Goal: Book appointment/travel/reservation

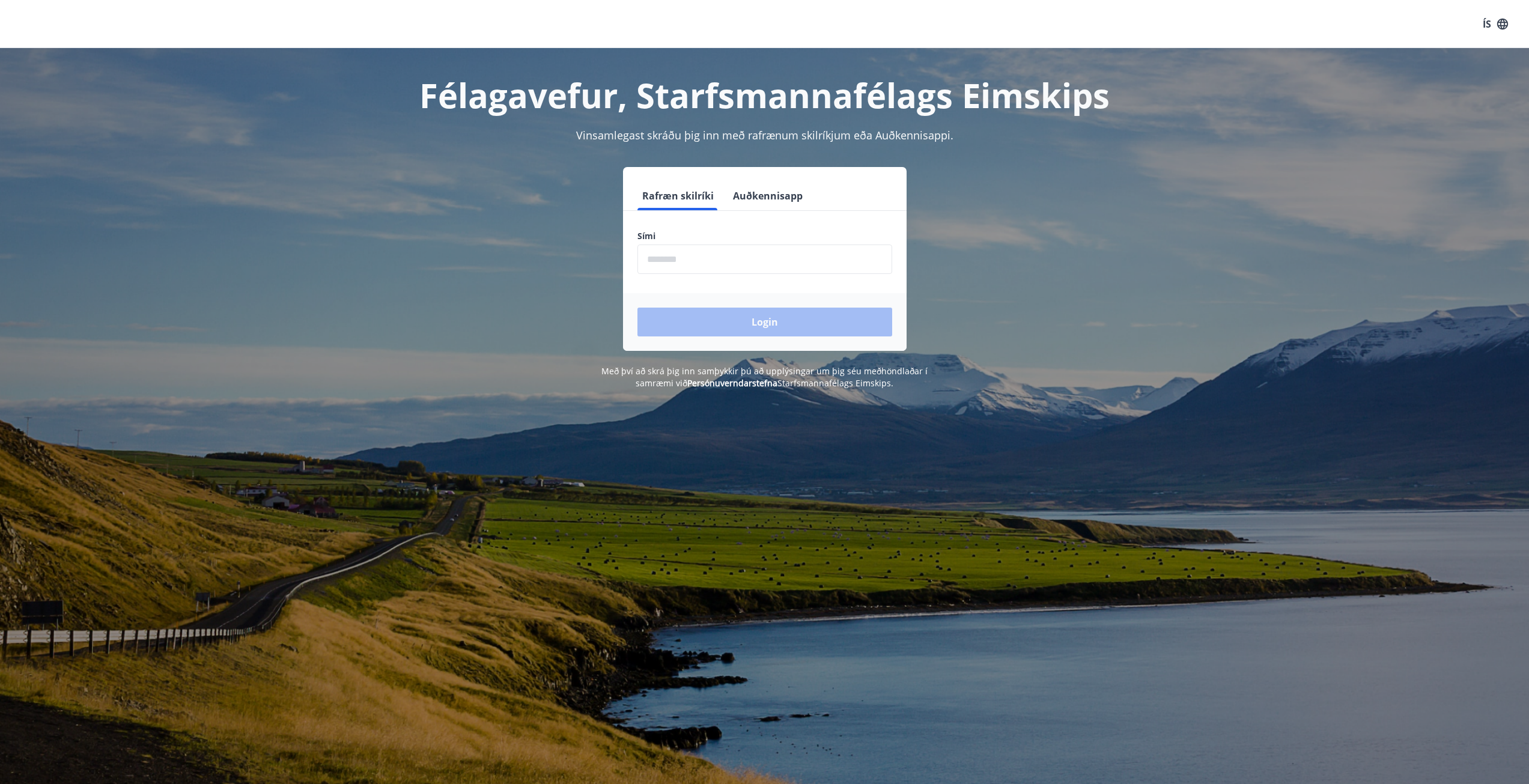
click at [702, 254] on input "phone" at bounding box center [765, 259] width 255 height 29
type input "********"
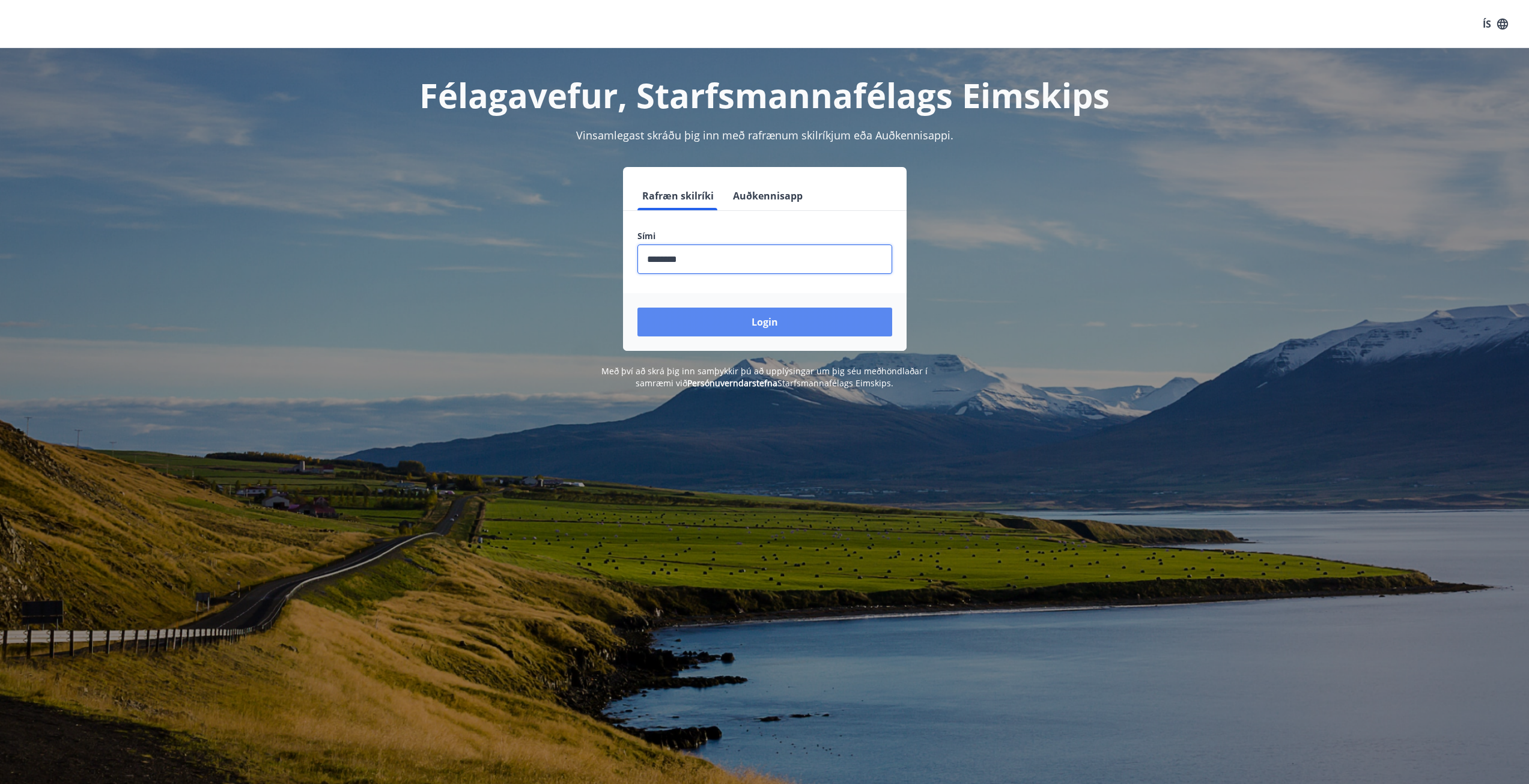
click at [722, 319] on button "Login" at bounding box center [765, 322] width 255 height 29
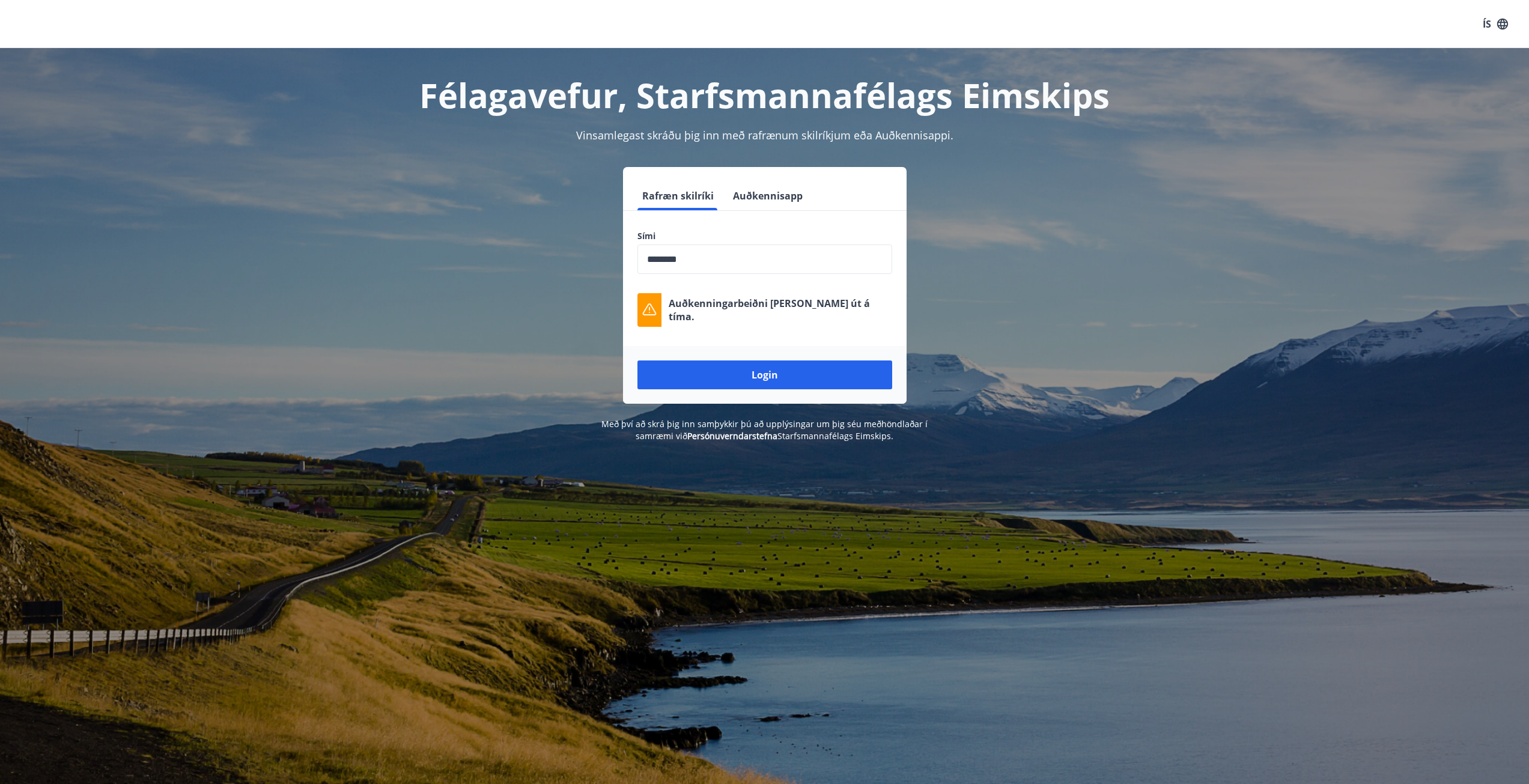
click at [705, 263] on input "phone" at bounding box center [765, 259] width 255 height 29
click at [732, 369] on button "Login" at bounding box center [765, 374] width 255 height 29
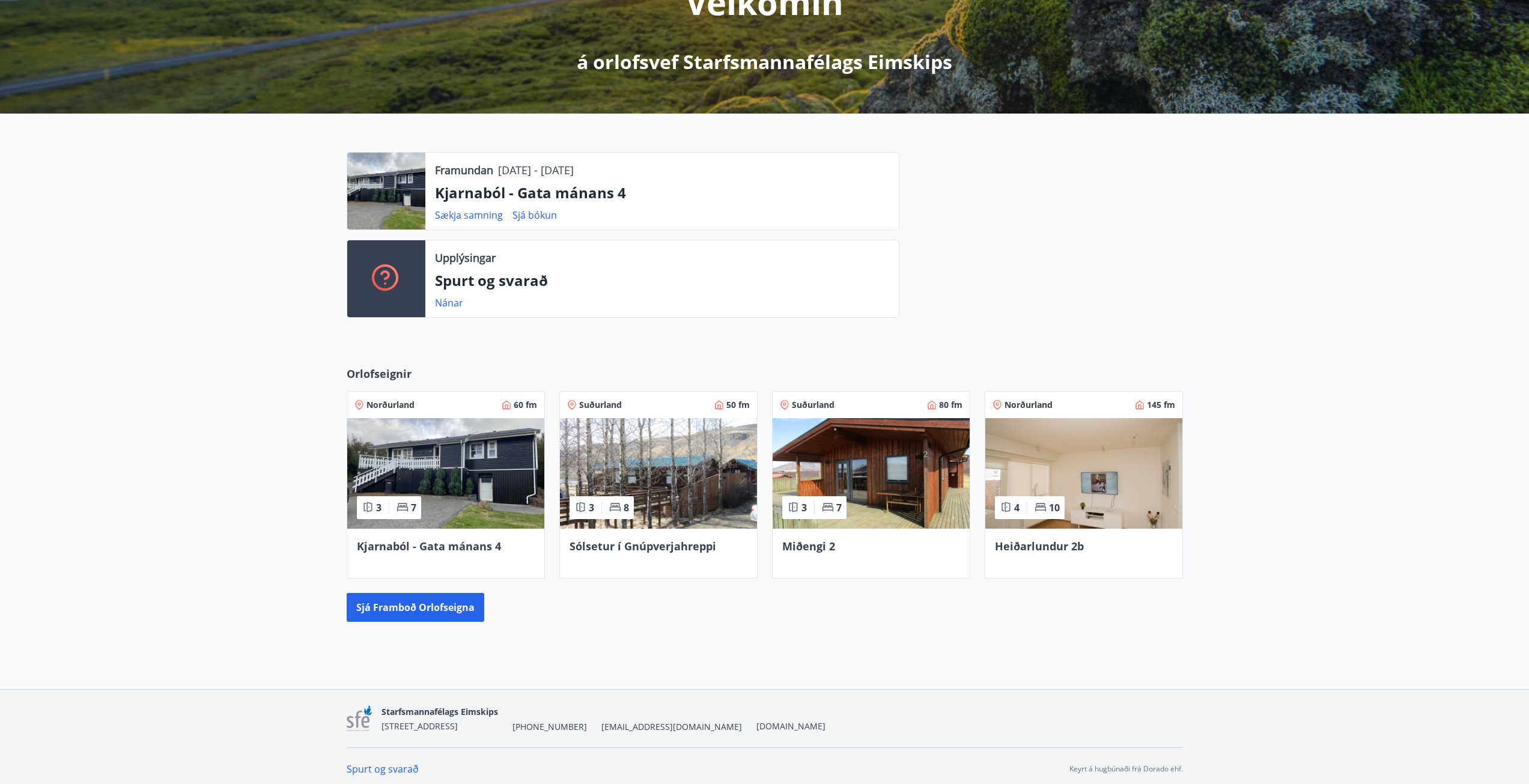
scroll to position [192, 0]
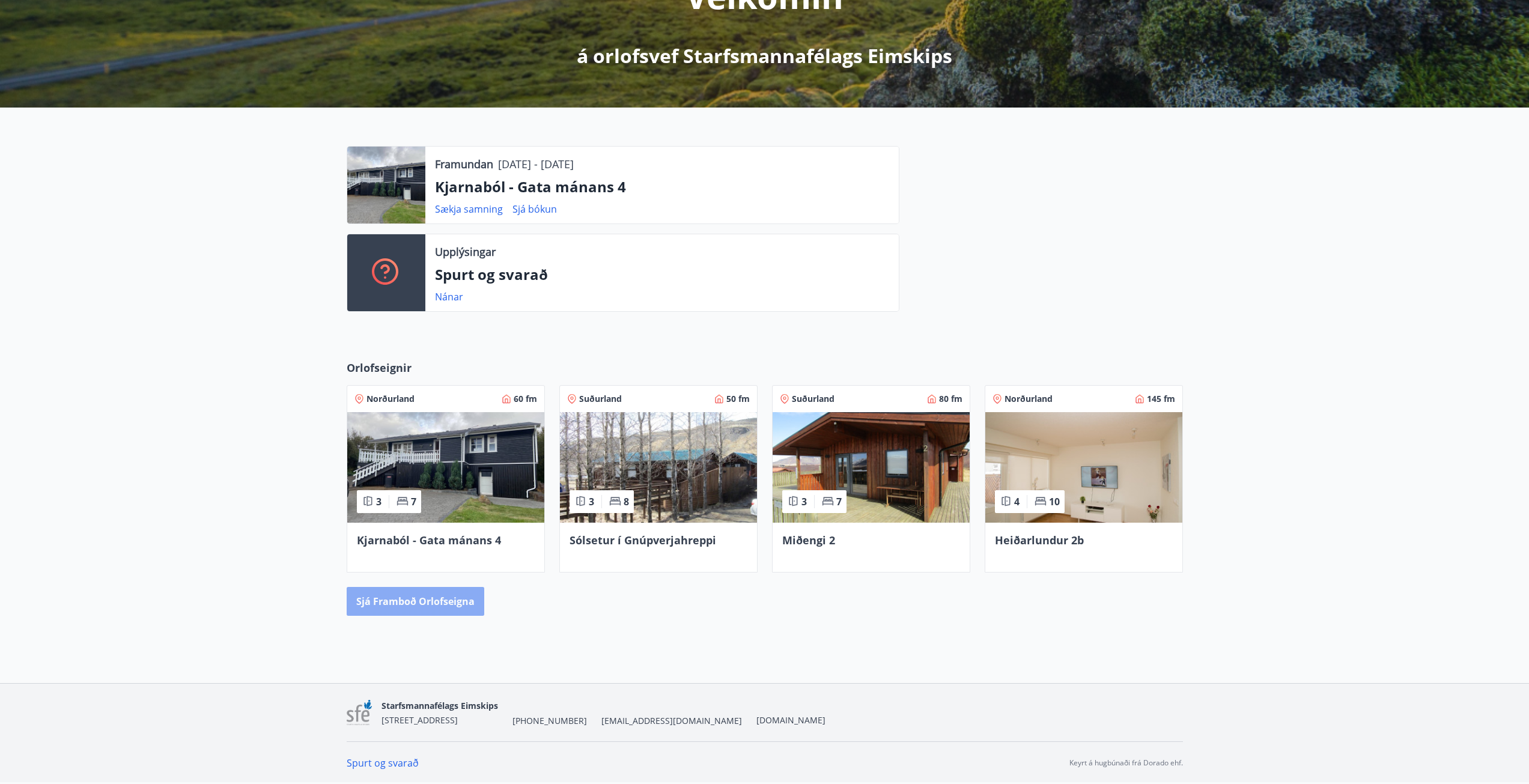
click at [424, 604] on button "Sjá framboð orlofseigna" at bounding box center [416, 601] width 138 height 29
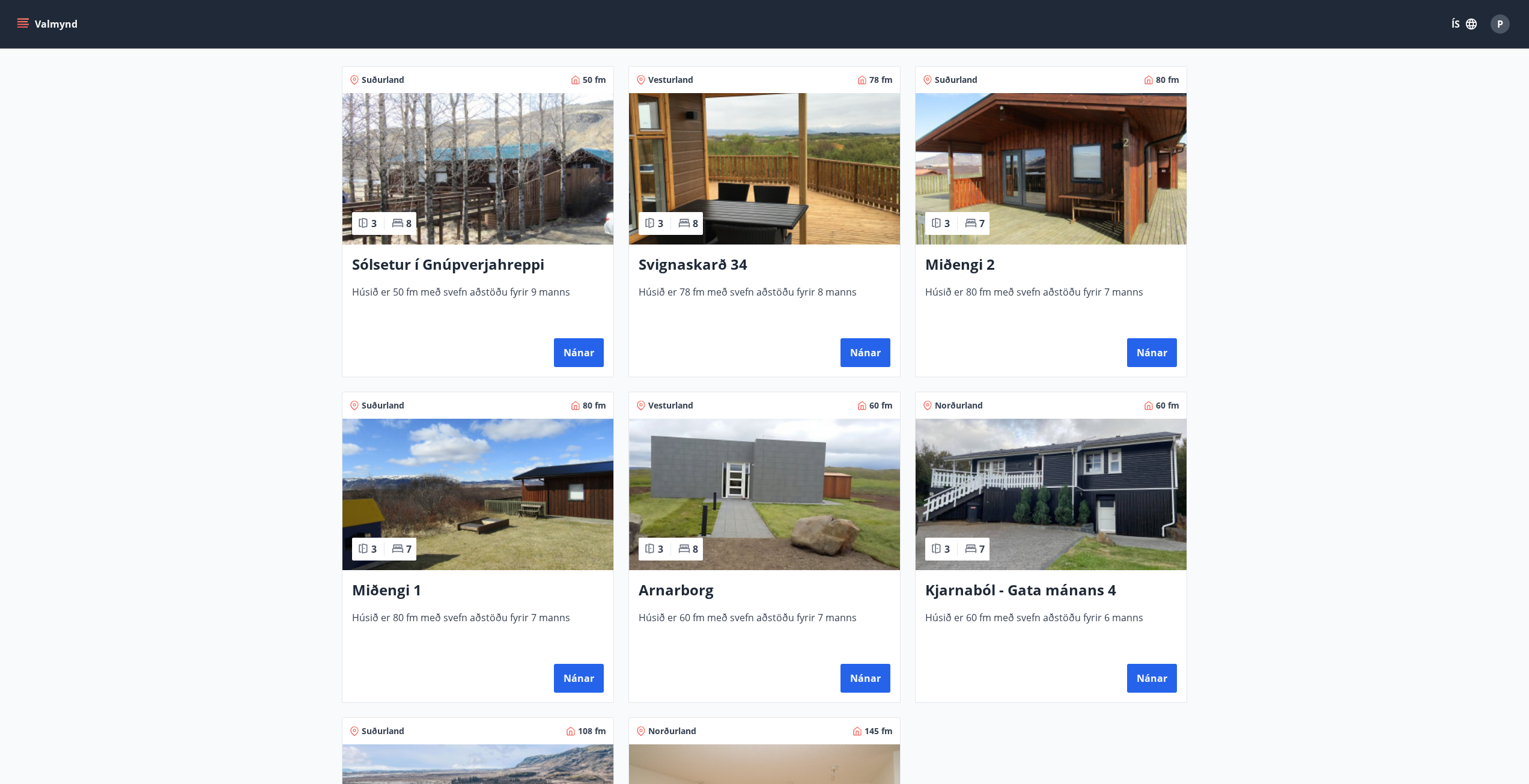
scroll to position [180, 0]
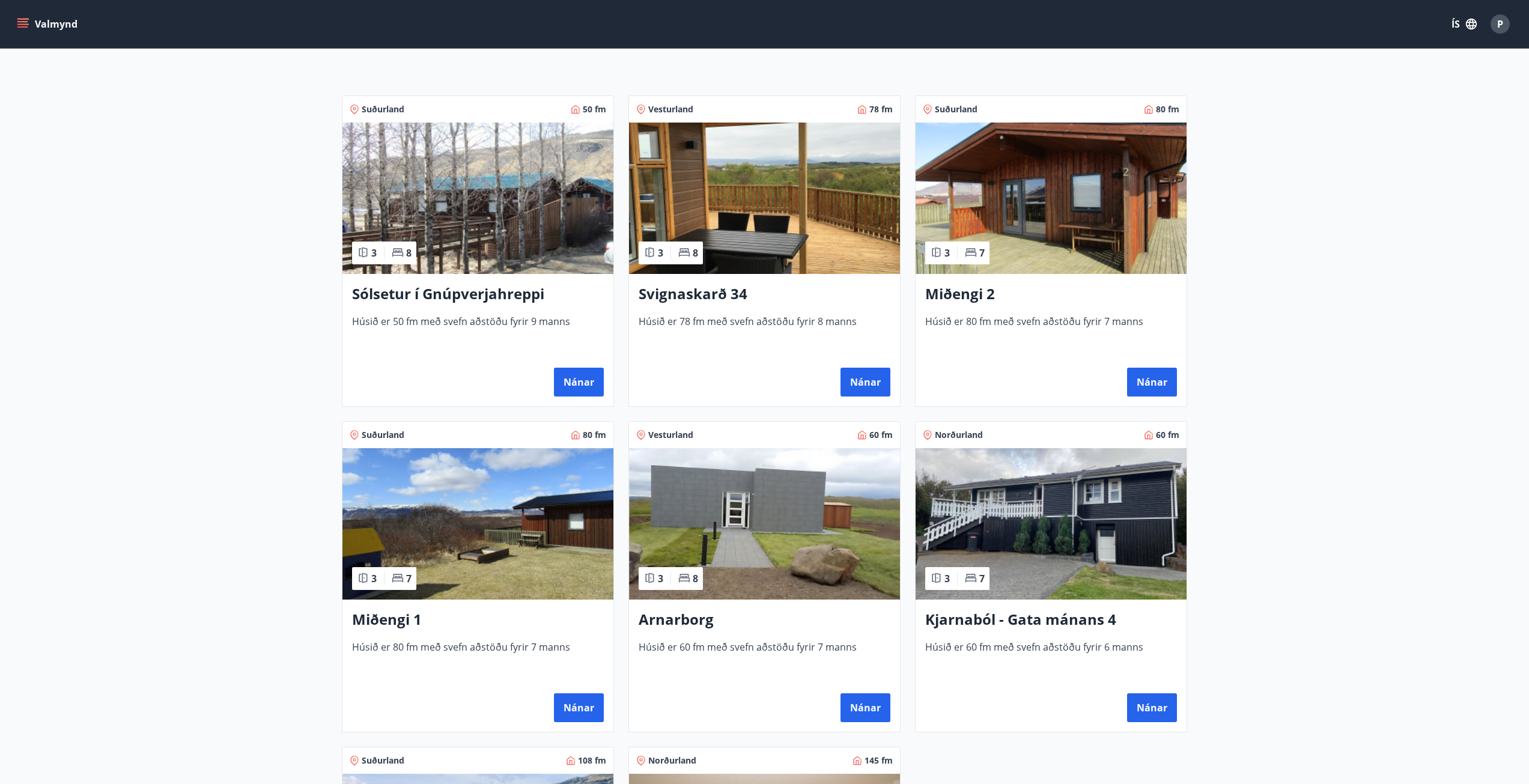
click at [728, 291] on h3 "Svignaskarð 34" at bounding box center [764, 294] width 252 height 21
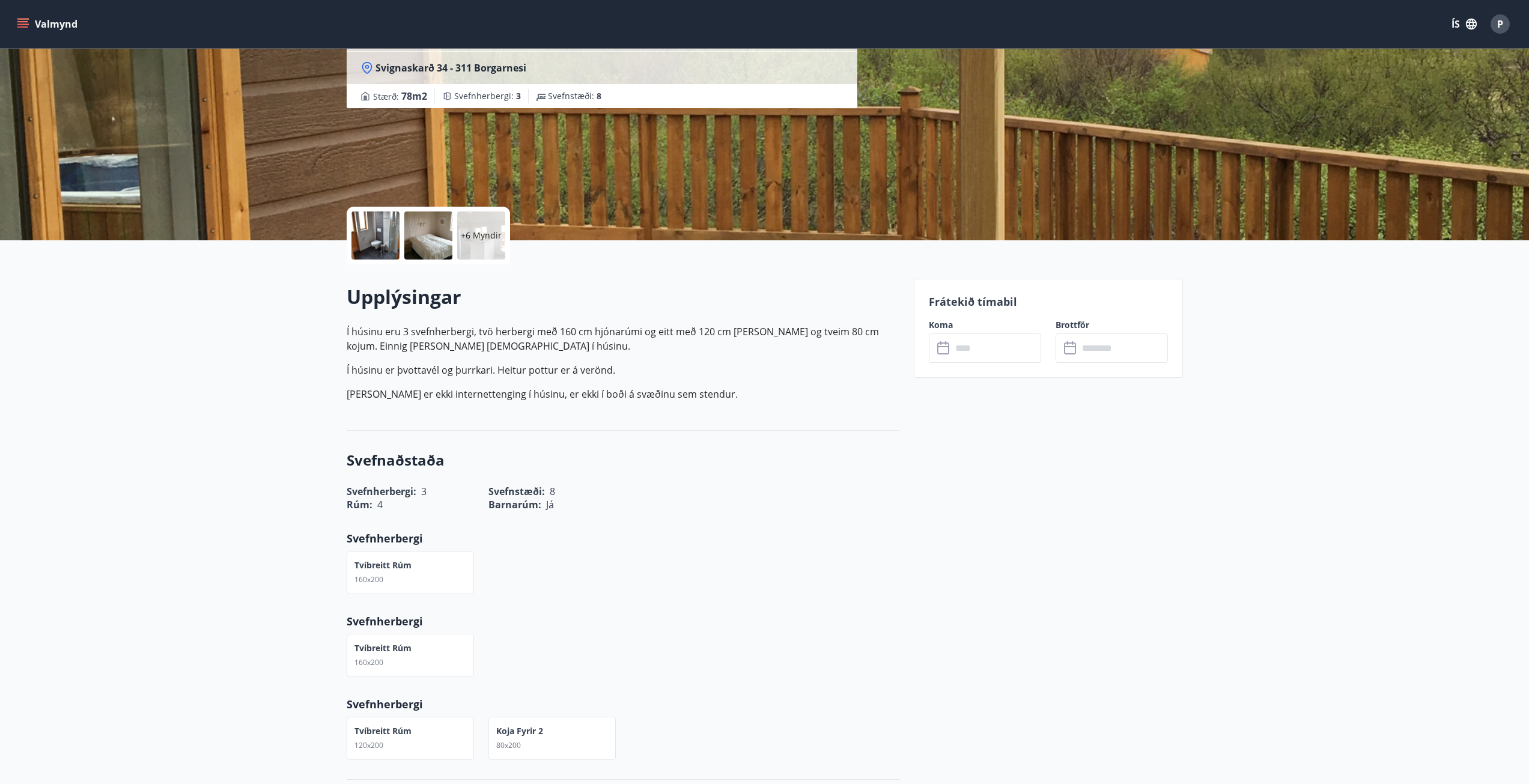
scroll to position [60, 0]
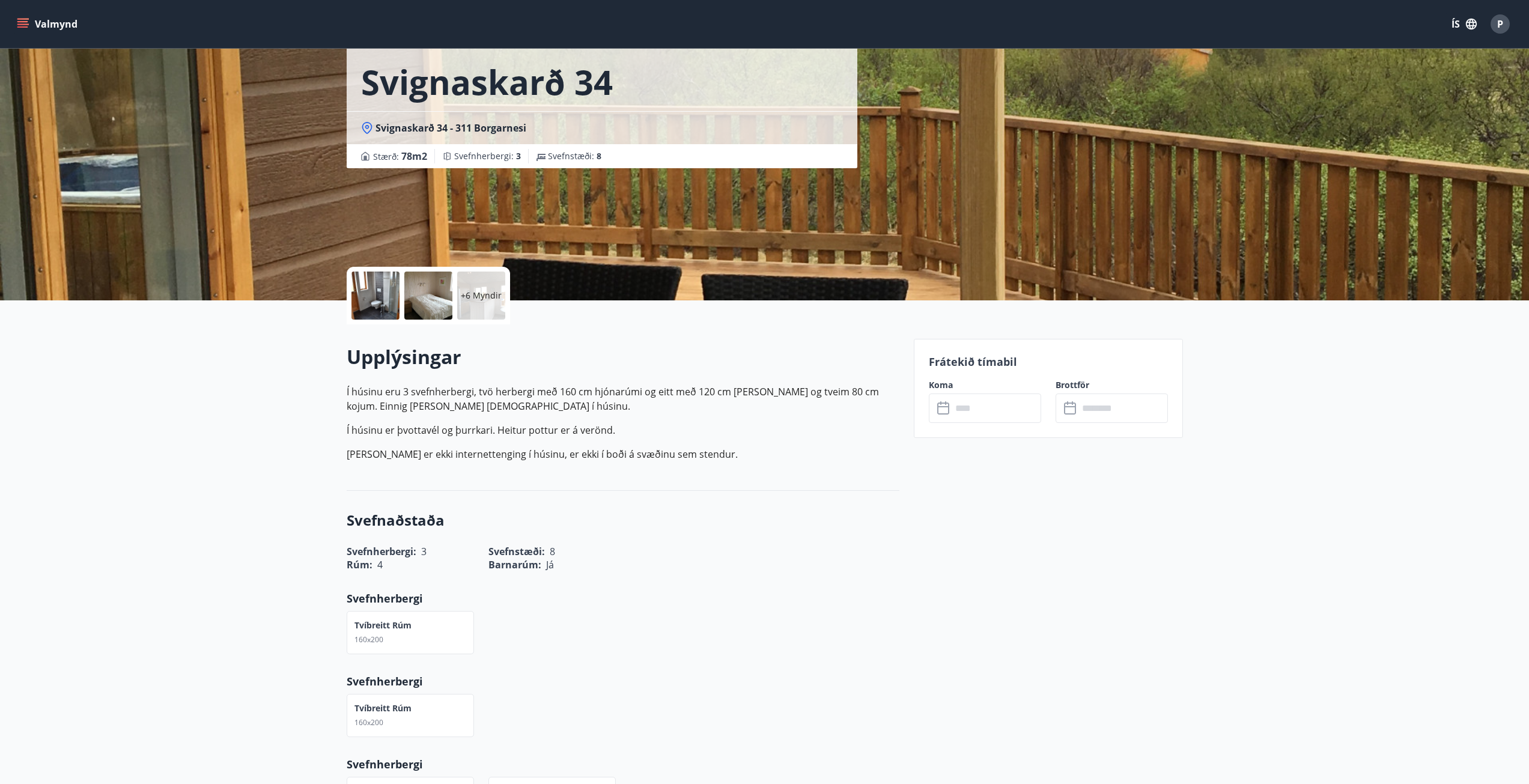
click at [778, 546] on div "Rúm : 4 Barnarúm : [PERSON_NAME]" at bounding box center [616, 557] width 567 height 27
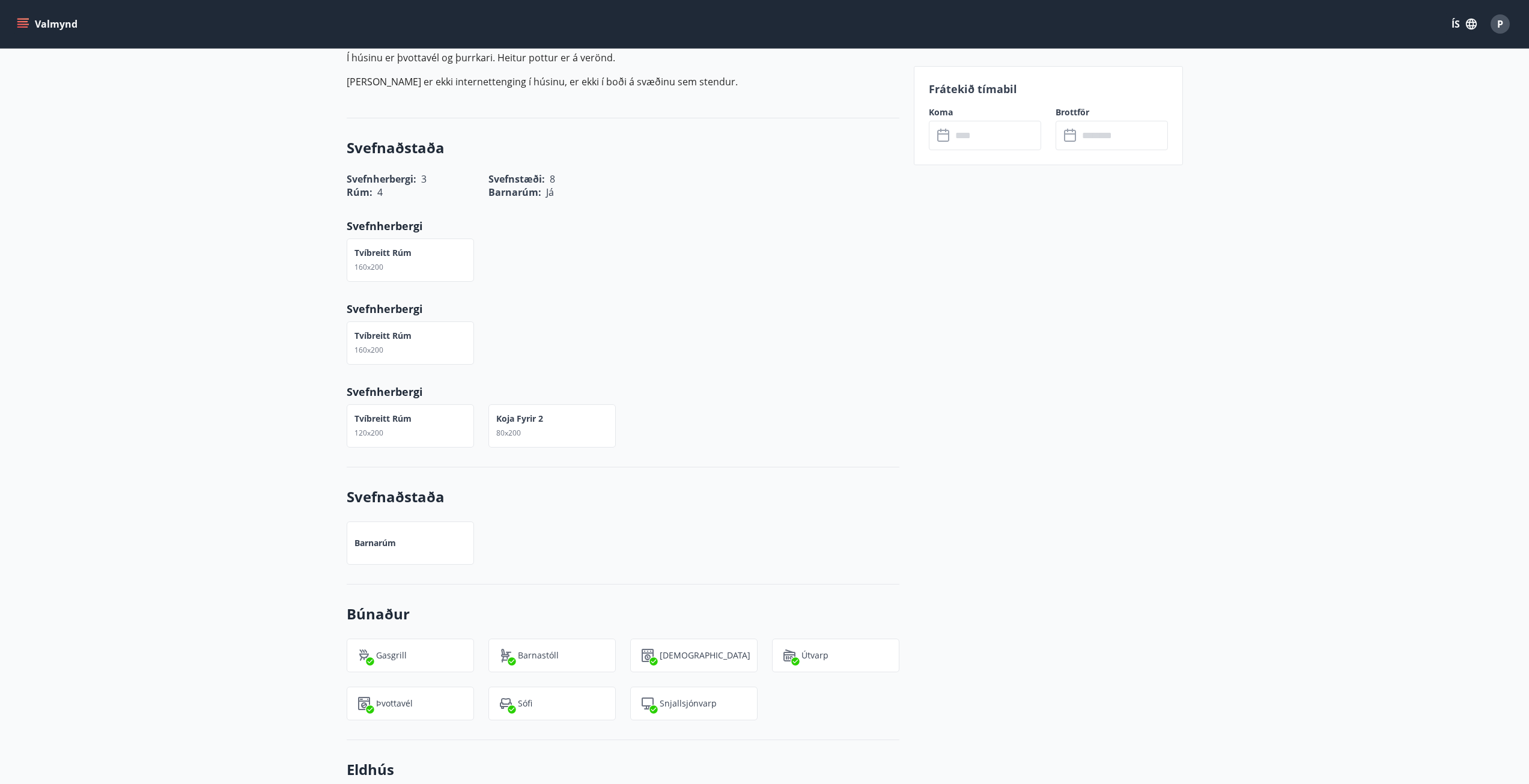
scroll to position [240, 0]
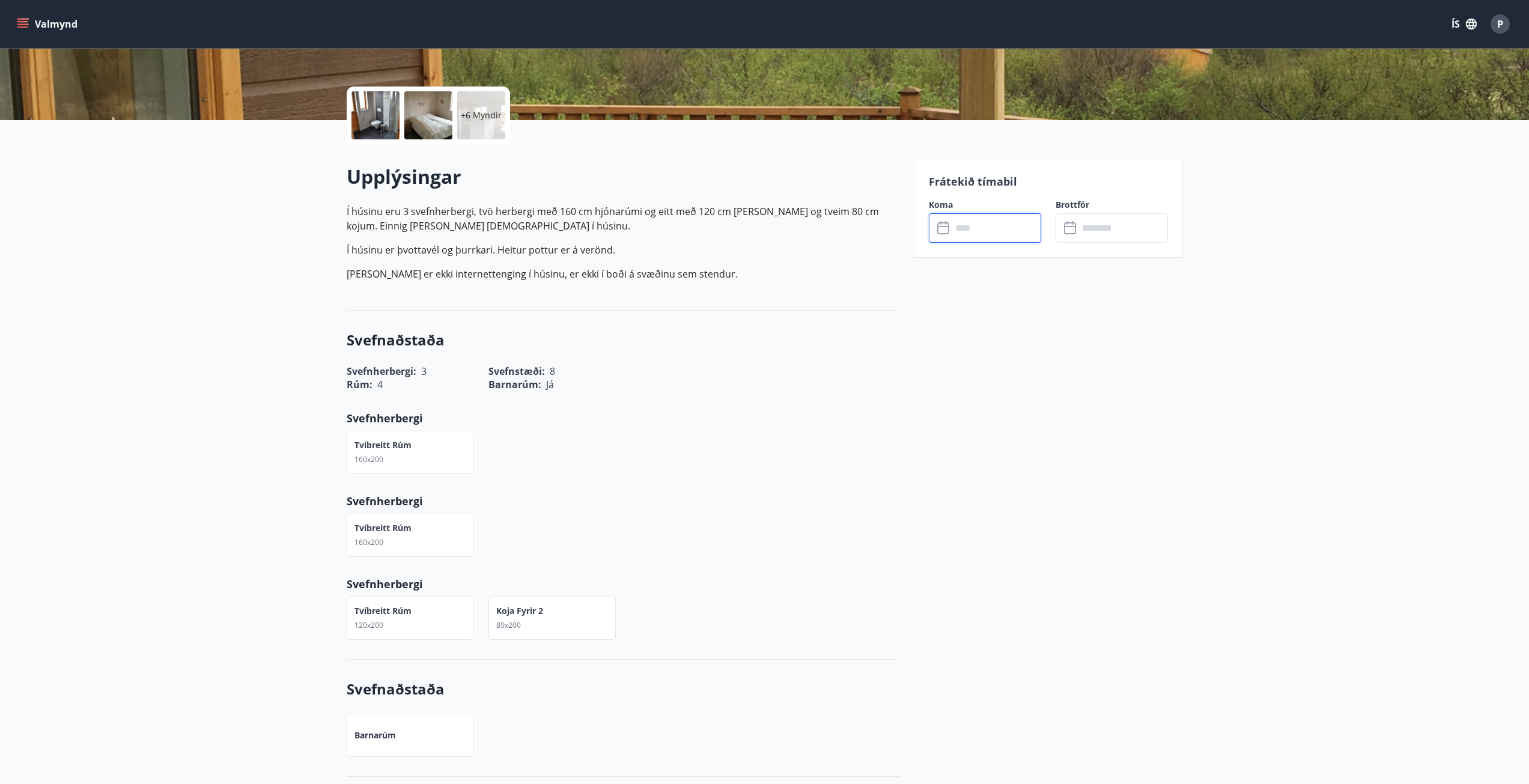
click at [986, 221] on input "text" at bounding box center [996, 228] width 90 height 29
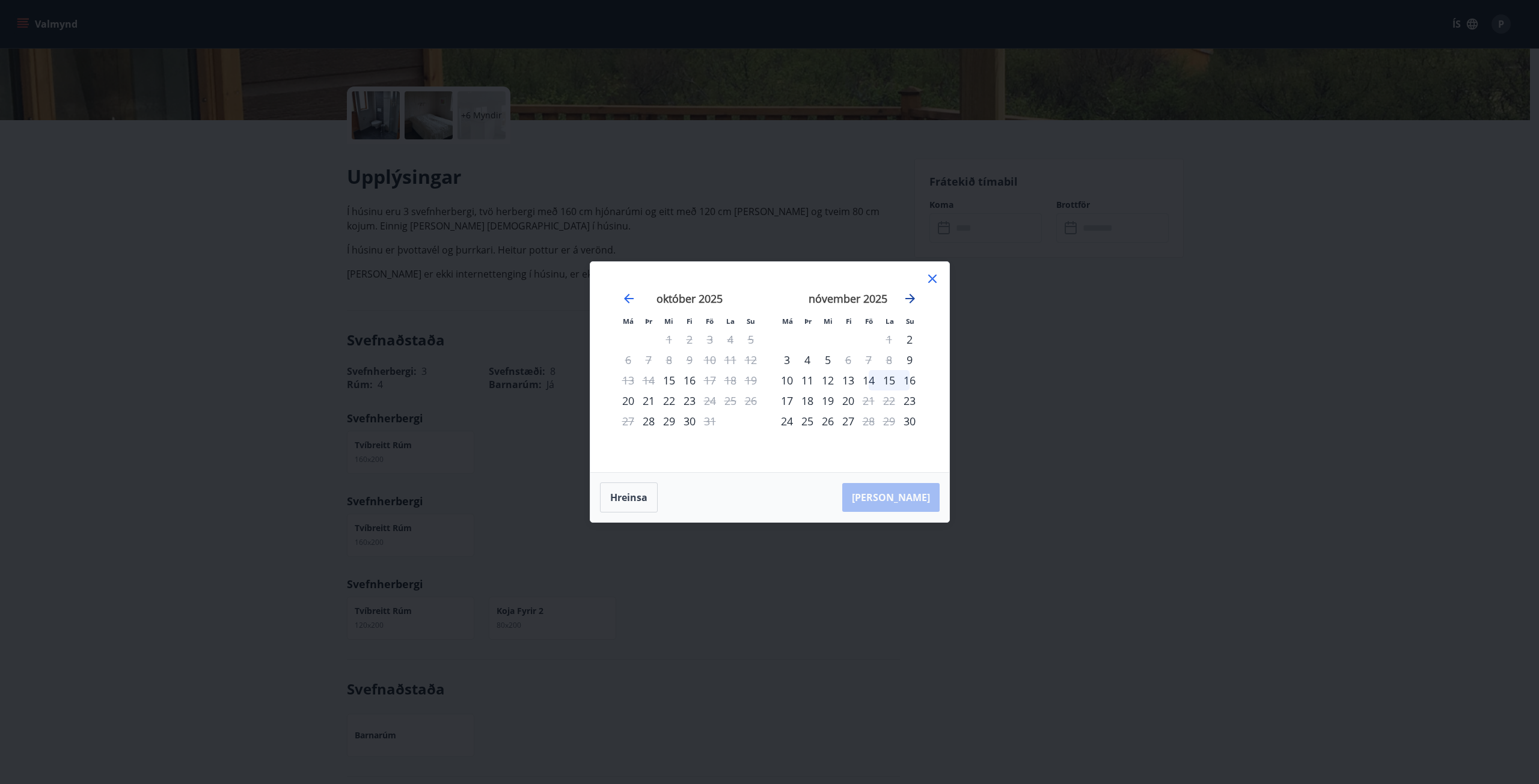
click at [908, 296] on icon "Move forward to switch to the next month." at bounding box center [910, 299] width 15 height 15
click at [980, 334] on div "Má Þr Mi Fi Fö La Su Má Þr Mi Fi Fö La Su [DATE] 1 2 3 4 5 6 7 8 9 10 11 12 13 …" at bounding box center [769, 392] width 1539 height 784
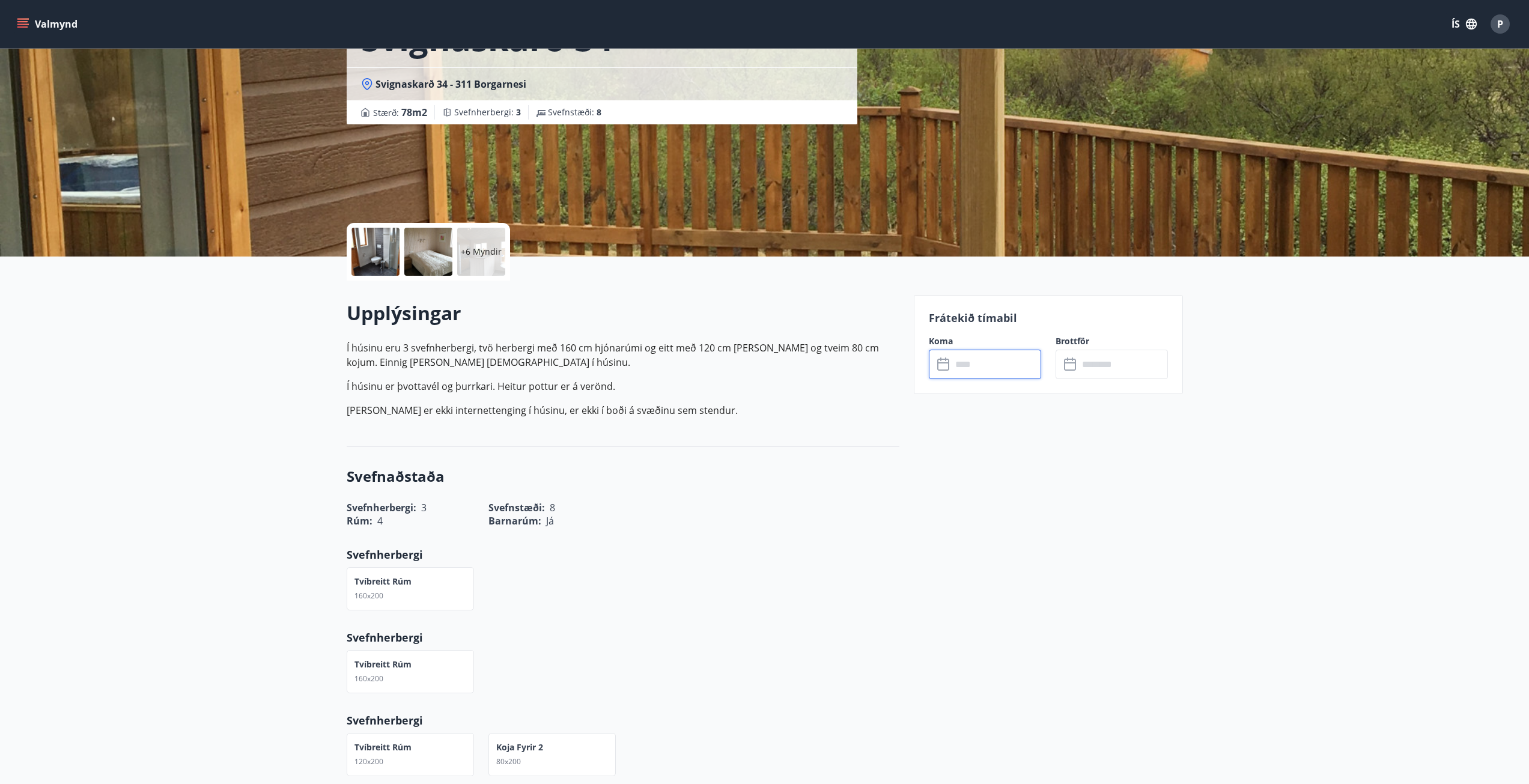
scroll to position [111, 0]
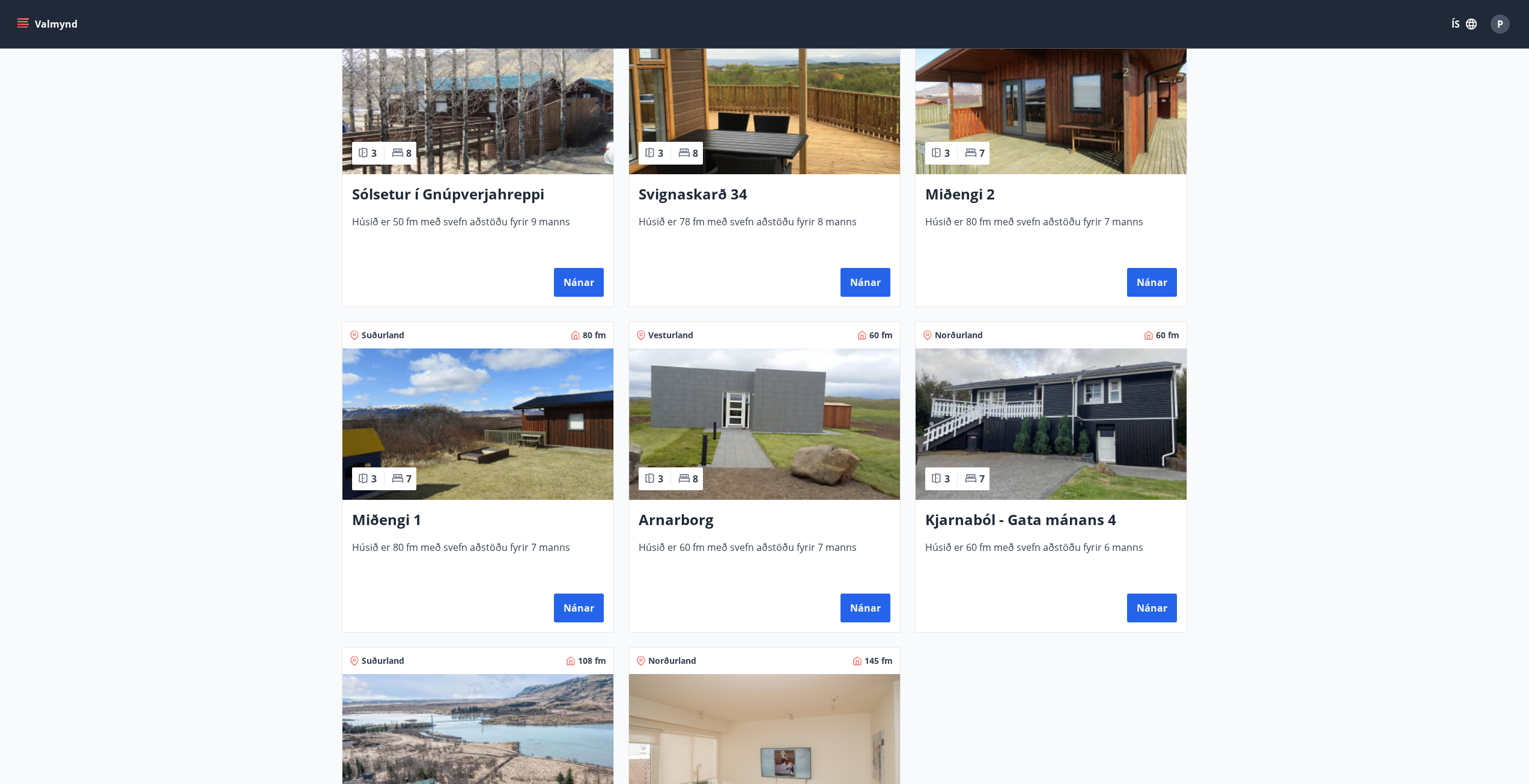
scroll to position [301, 0]
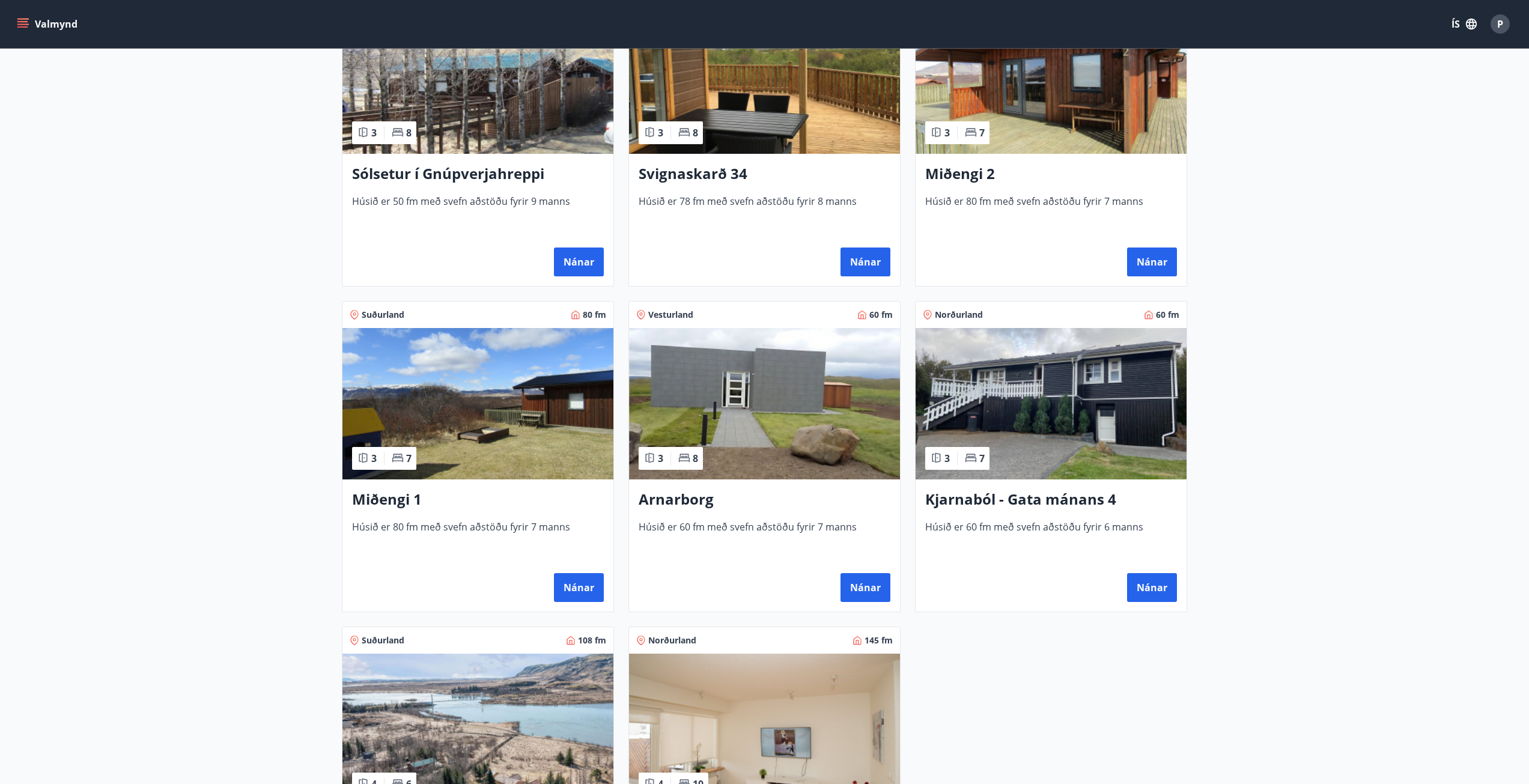
click at [743, 380] on img at bounding box center [764, 404] width 271 height 151
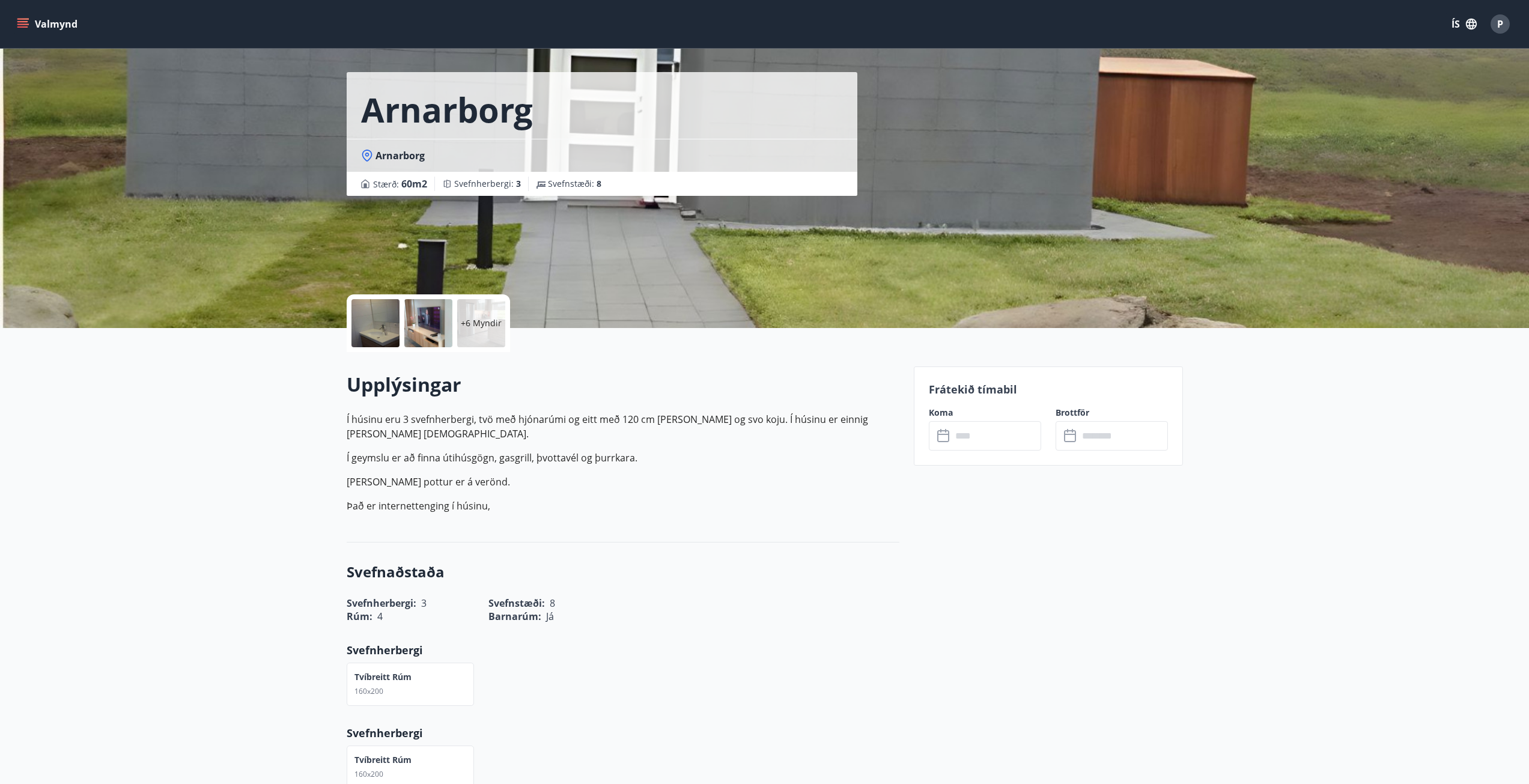
scroll to position [60, 0]
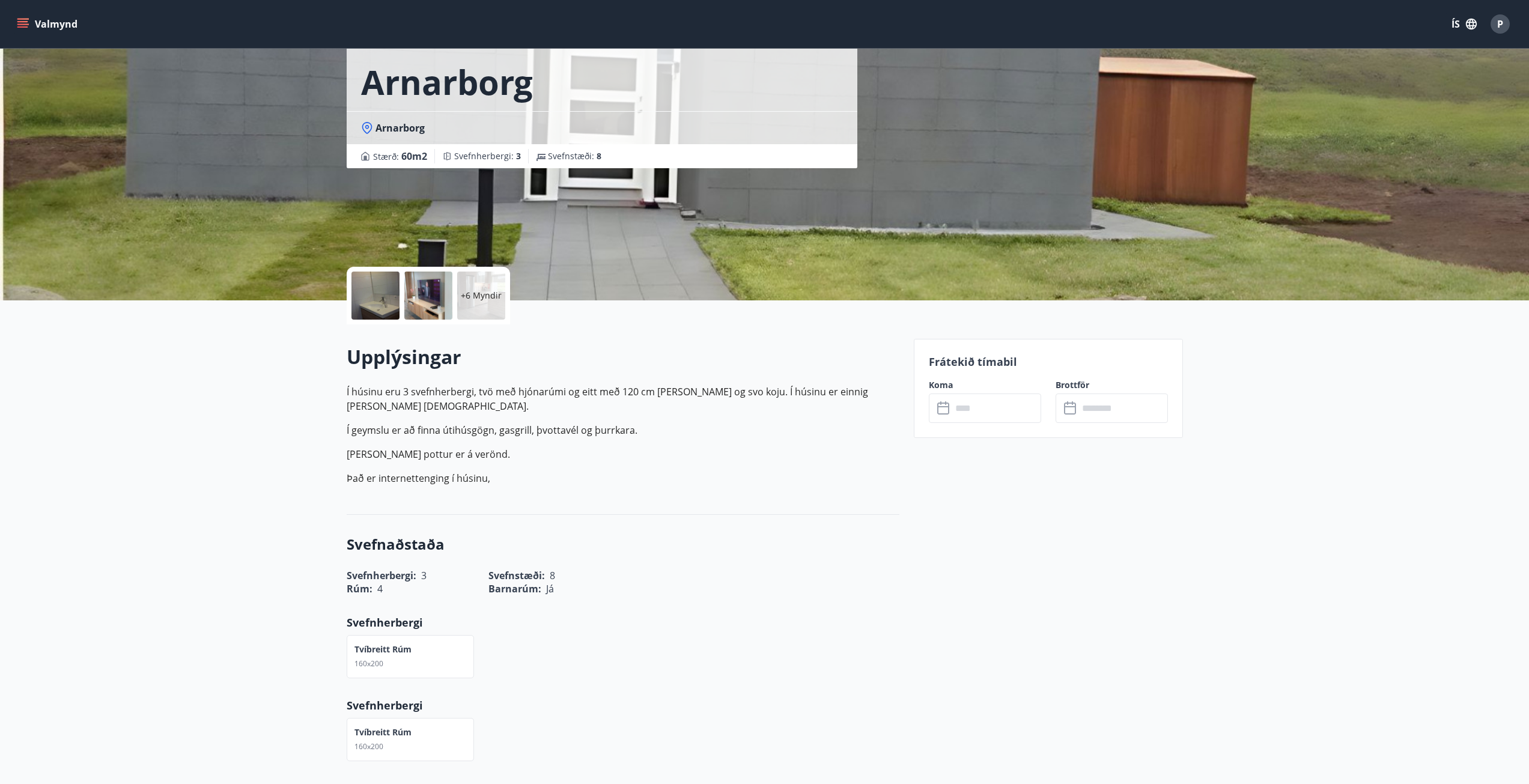
click at [992, 407] on input "text" at bounding box center [996, 408] width 90 height 29
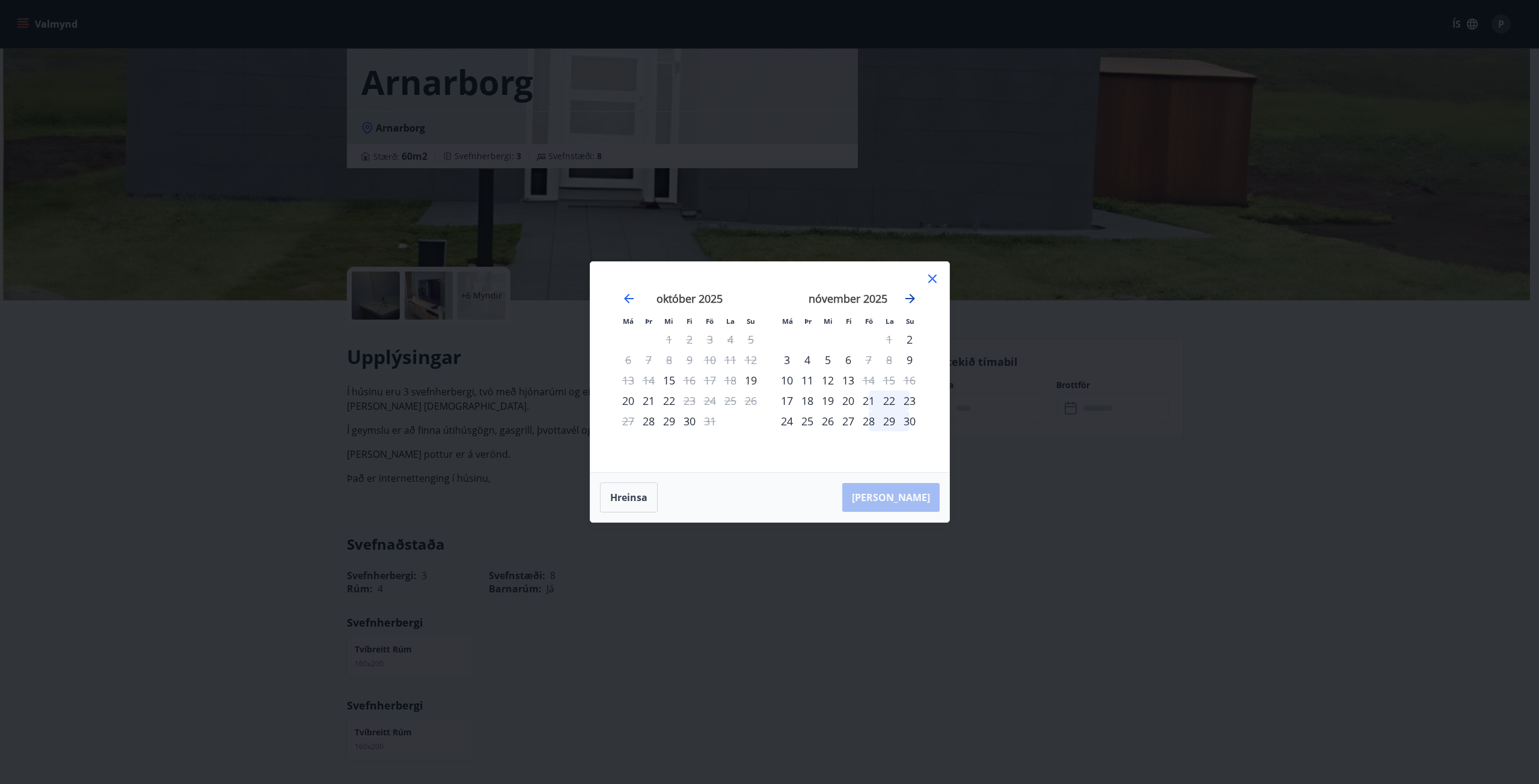
click at [909, 297] on icon "Move forward to switch to the next month." at bounding box center [910, 299] width 15 height 15
click at [887, 627] on div "Má Þr Mi Fi Fö La Su Má Þr Mi Fi Fö La Su [DATE] 1 2 3 4 5 6 7 8 9 10 11 12 13 …" at bounding box center [769, 392] width 1539 height 784
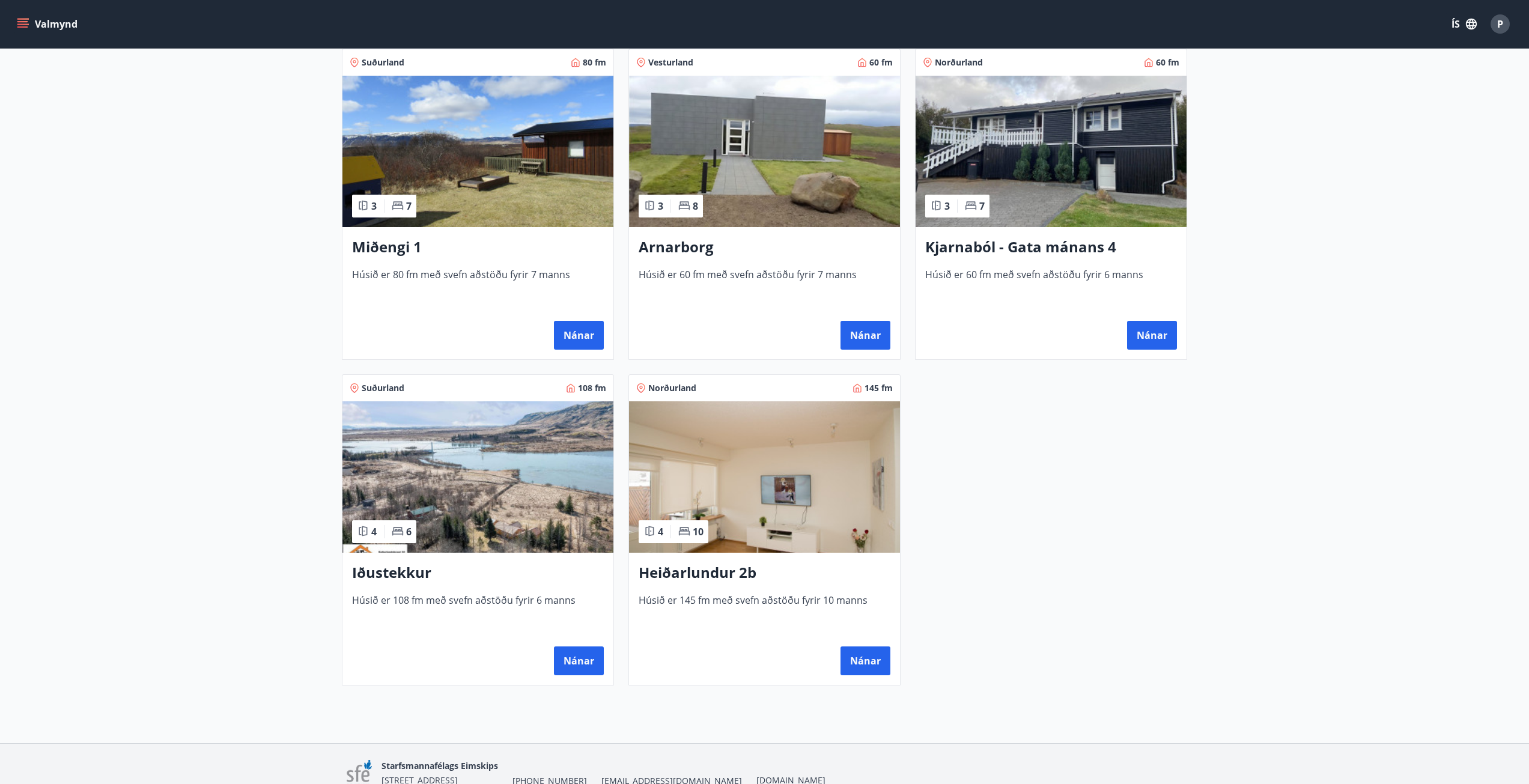
scroll to position [613, 0]
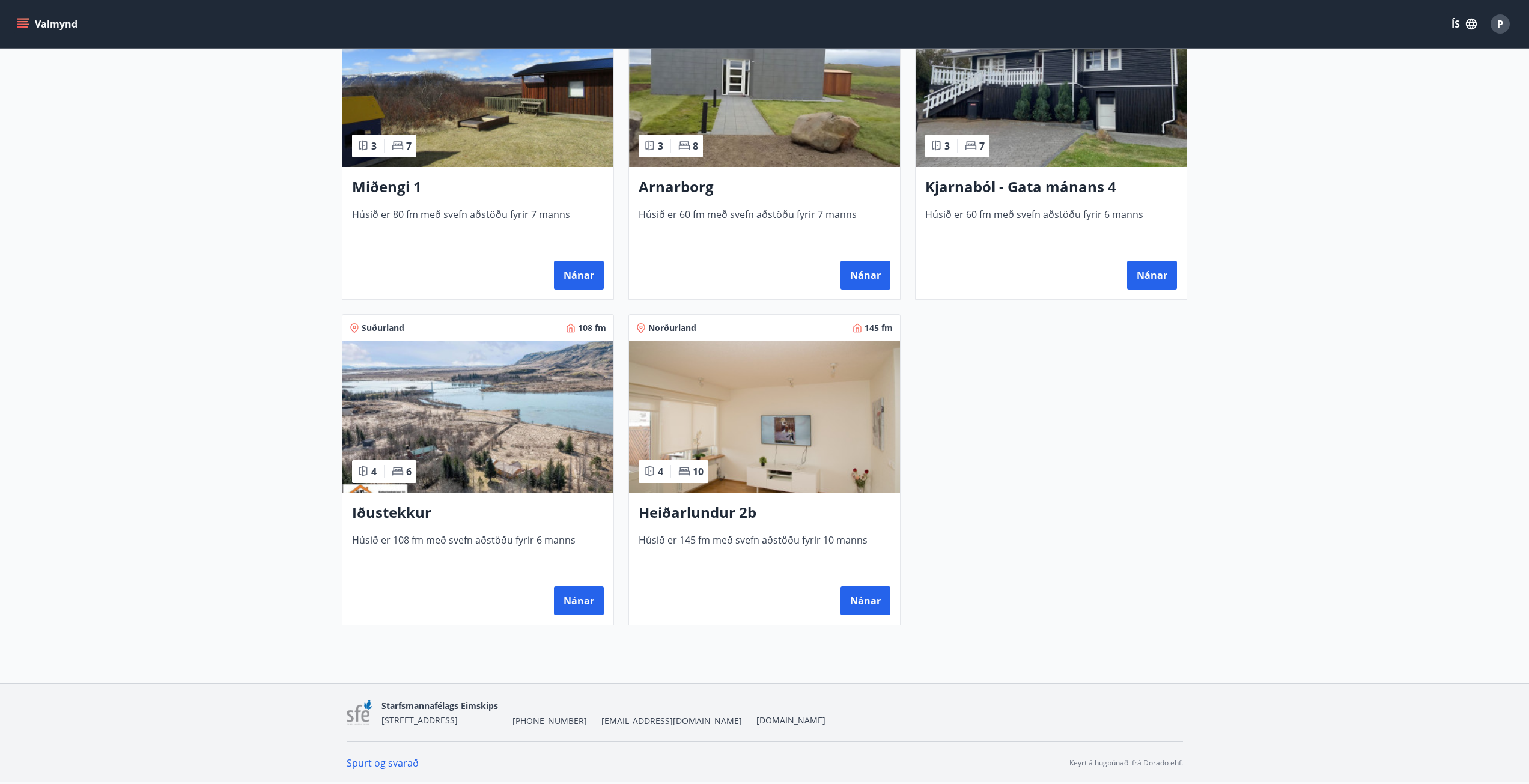
click at [487, 466] on img at bounding box center [478, 417] width 271 height 151
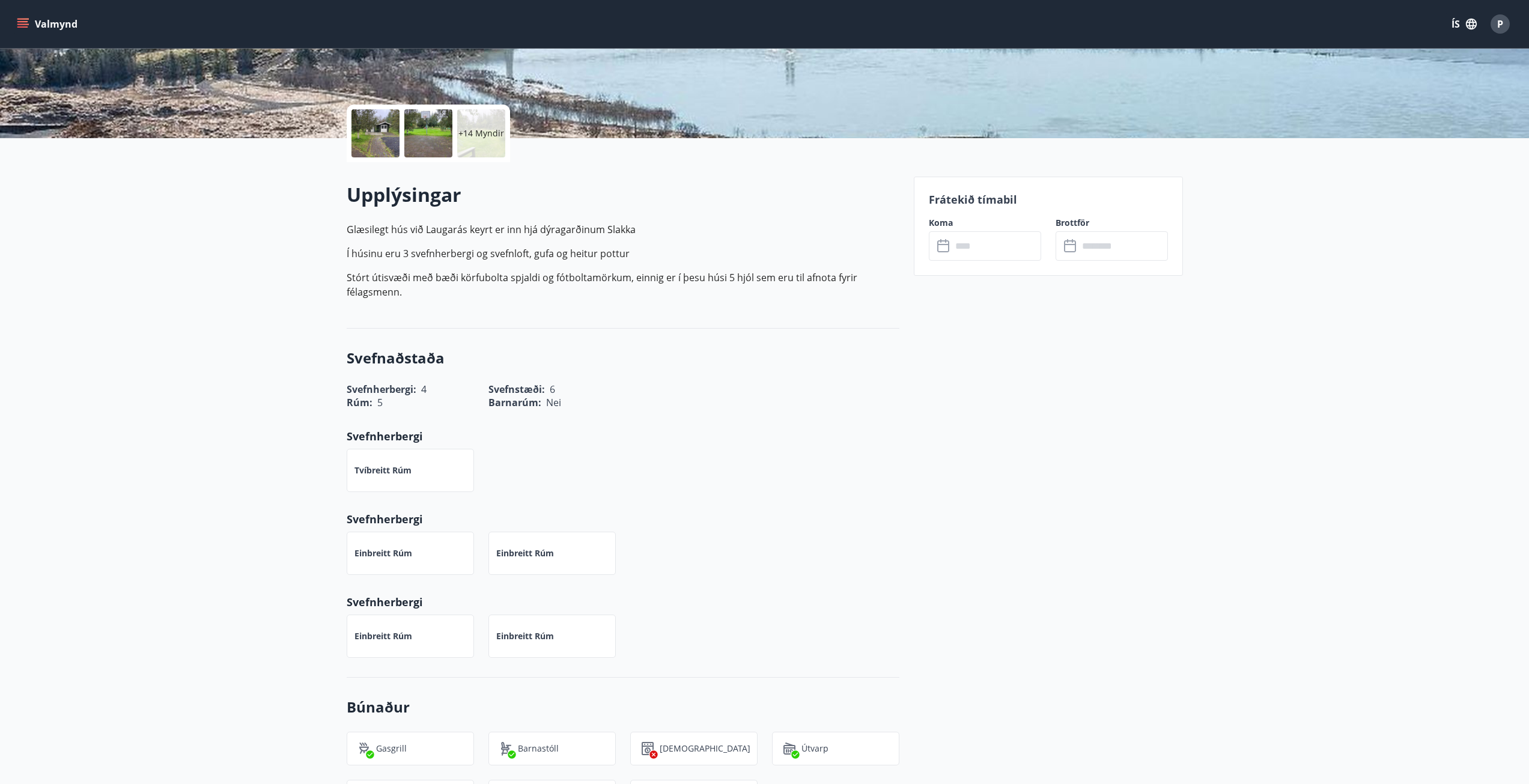
scroll to position [240, 0]
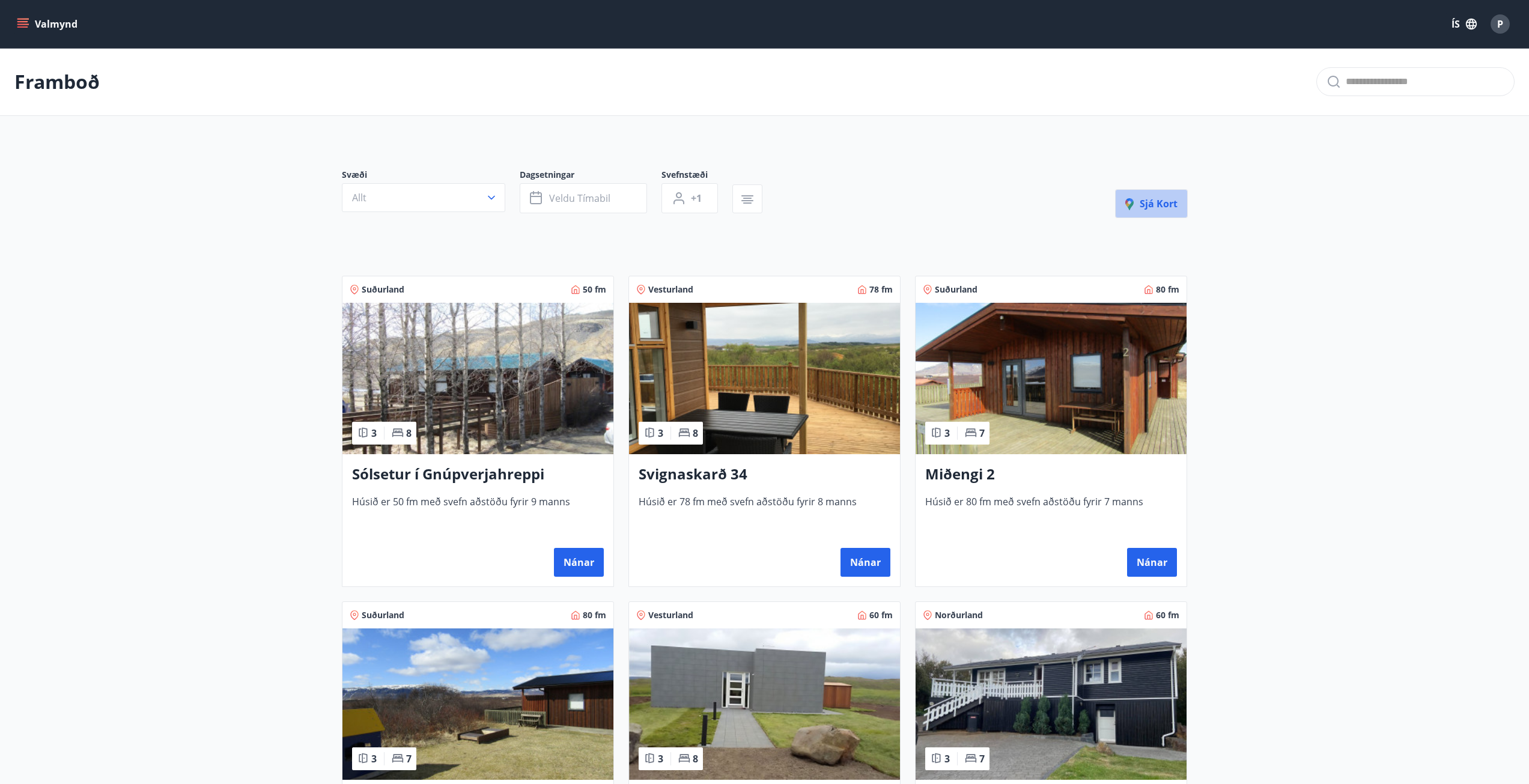
click at [1142, 213] on button "Sjá kort" at bounding box center [1151, 203] width 73 height 29
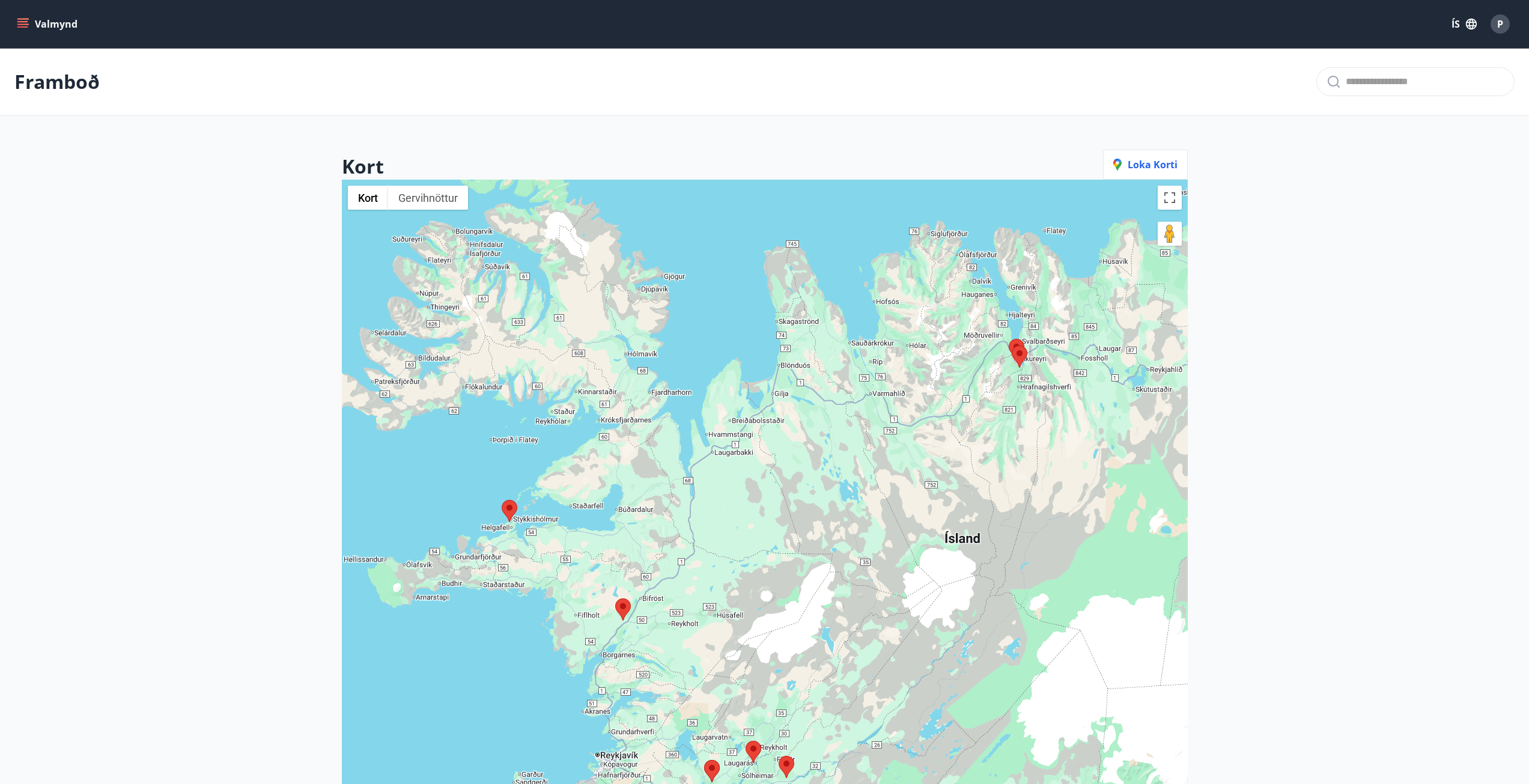
click at [502, 500] on area at bounding box center [502, 500] width 0 height 0
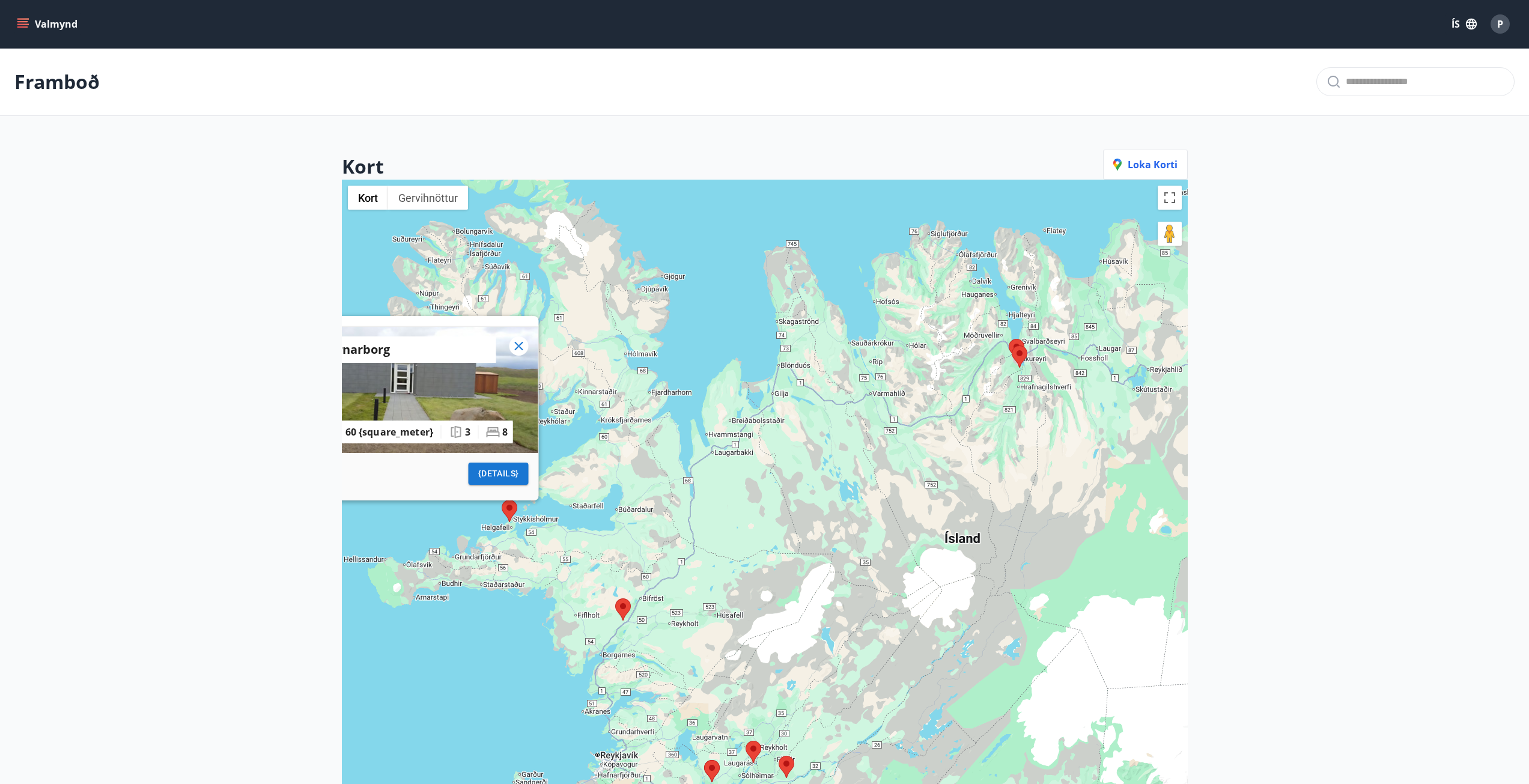
click at [615, 598] on area at bounding box center [615, 598] width 0 height 0
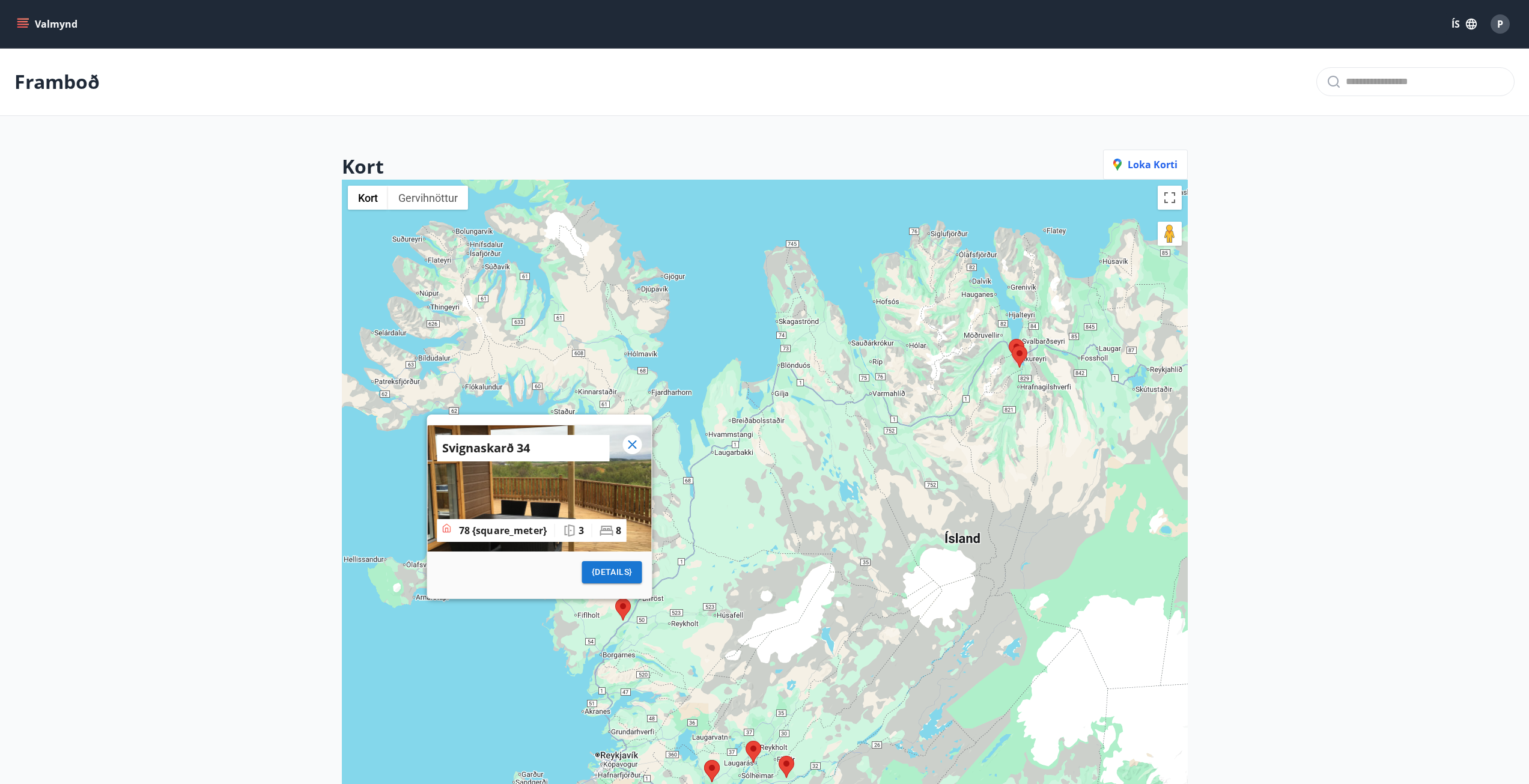
click at [810, 460] on div "Svignaskarð 34 78 {square_meter} 3 8 {details}" at bounding box center [764, 572] width 846 height 784
click at [639, 446] on icon at bounding box center [632, 444] width 15 height 15
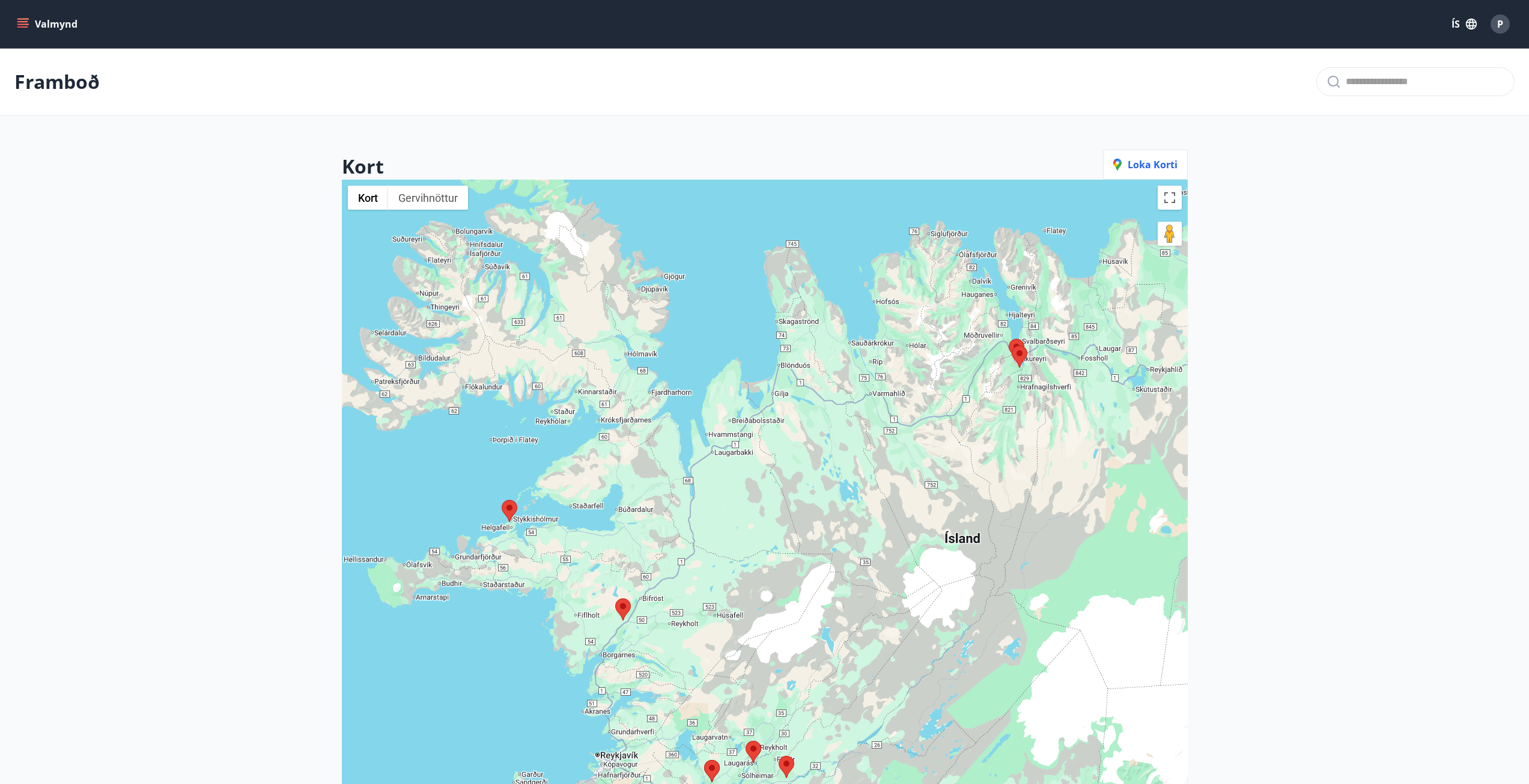
click at [502, 500] on area at bounding box center [502, 500] width 0 height 0
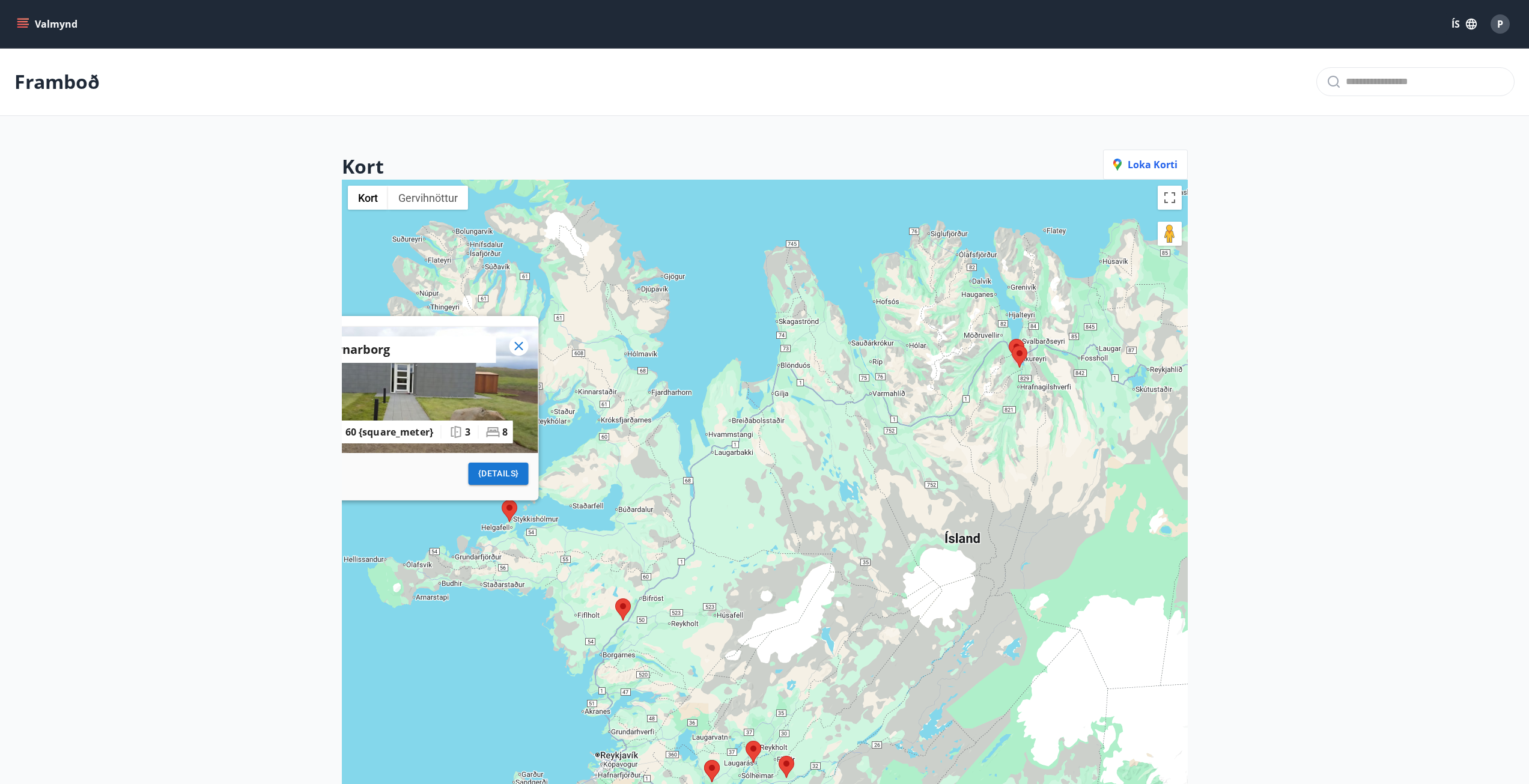
scroll to position [192, 0]
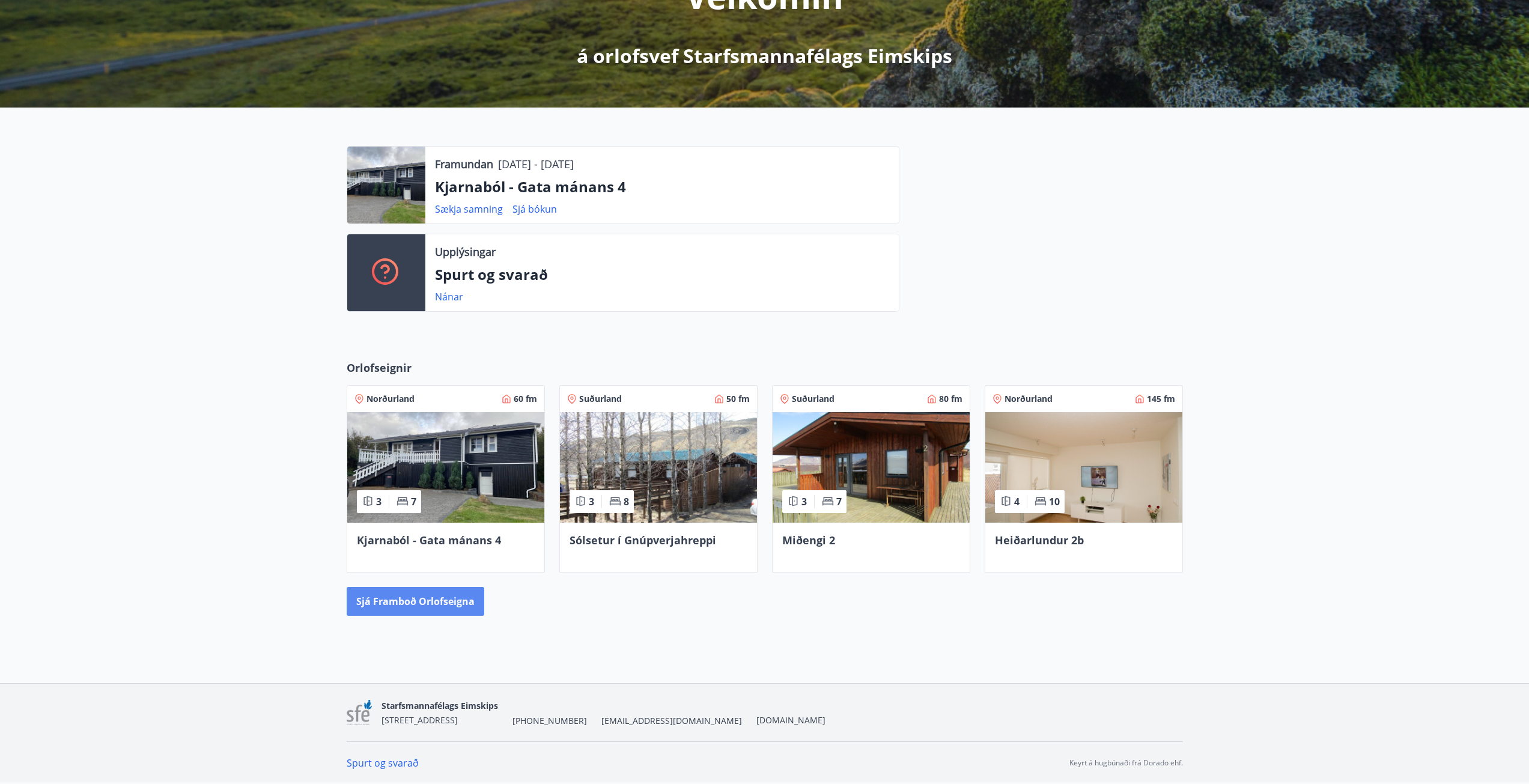
click at [402, 599] on button "Sjá framboð orlofseigna" at bounding box center [416, 601] width 138 height 29
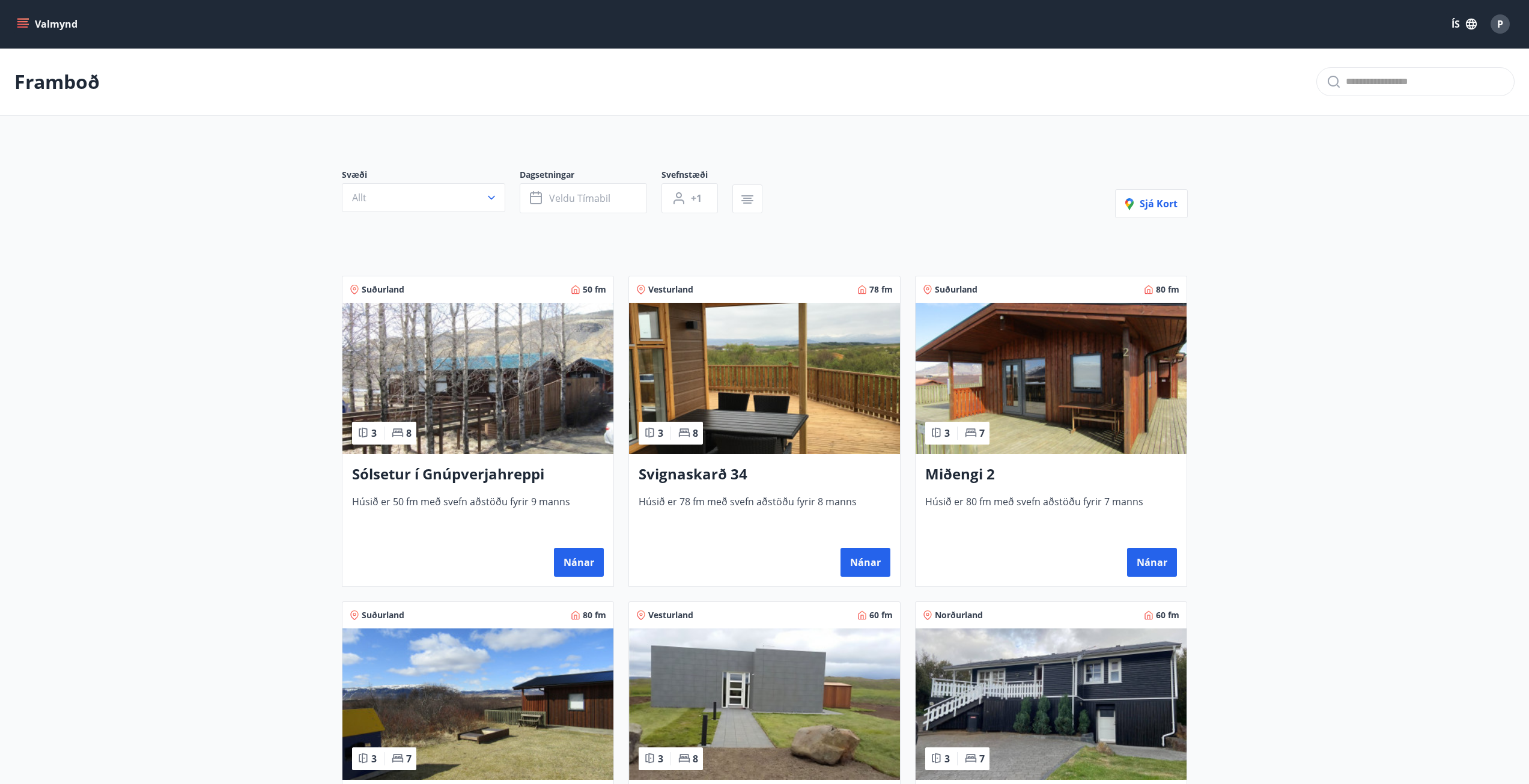
click at [735, 496] on span "Húsið er 78 fm með svefn aðstöðu fyrir 8 manns" at bounding box center [764, 515] width 252 height 40
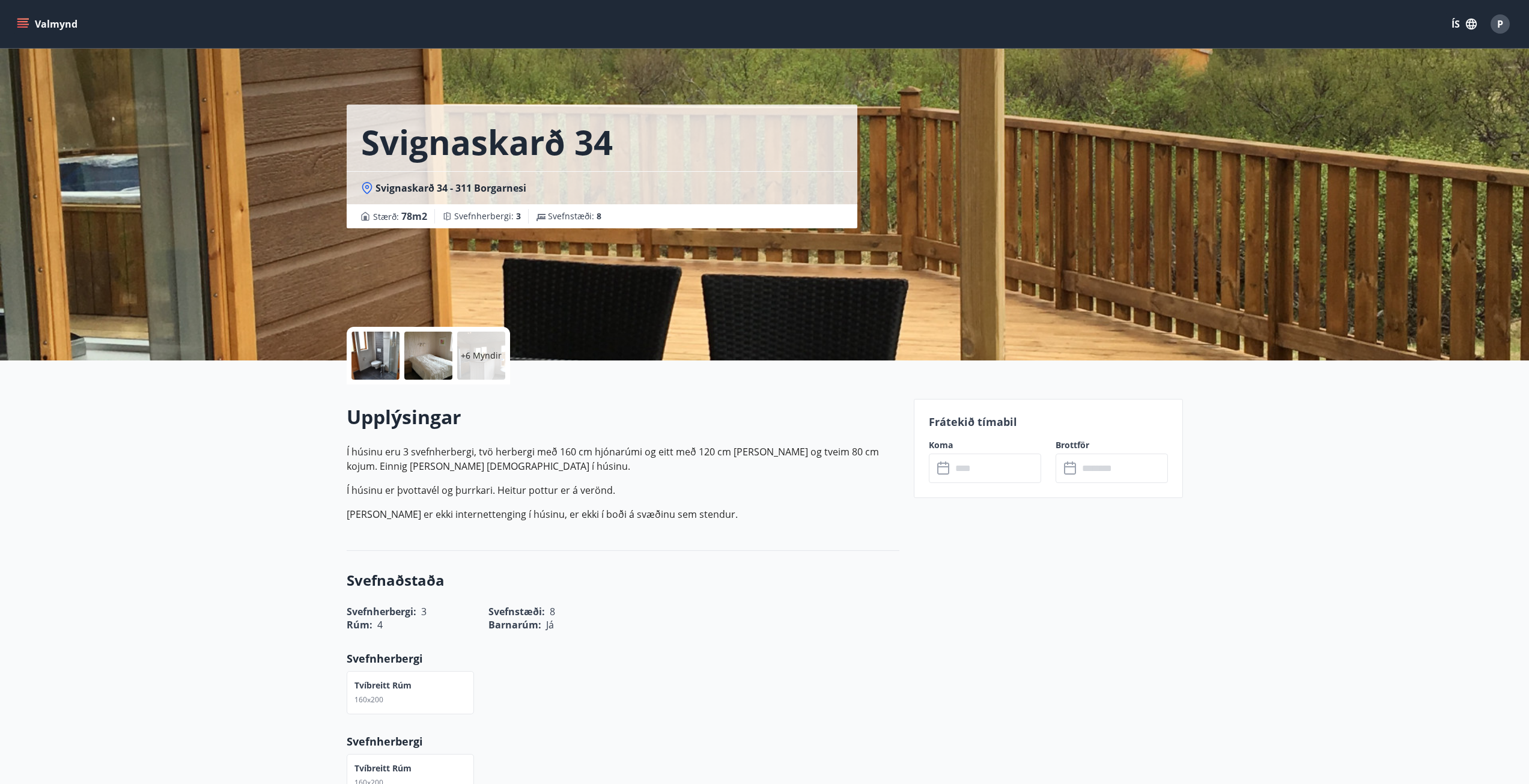
click at [485, 358] on p "+6 Myndir" at bounding box center [481, 356] width 41 height 12
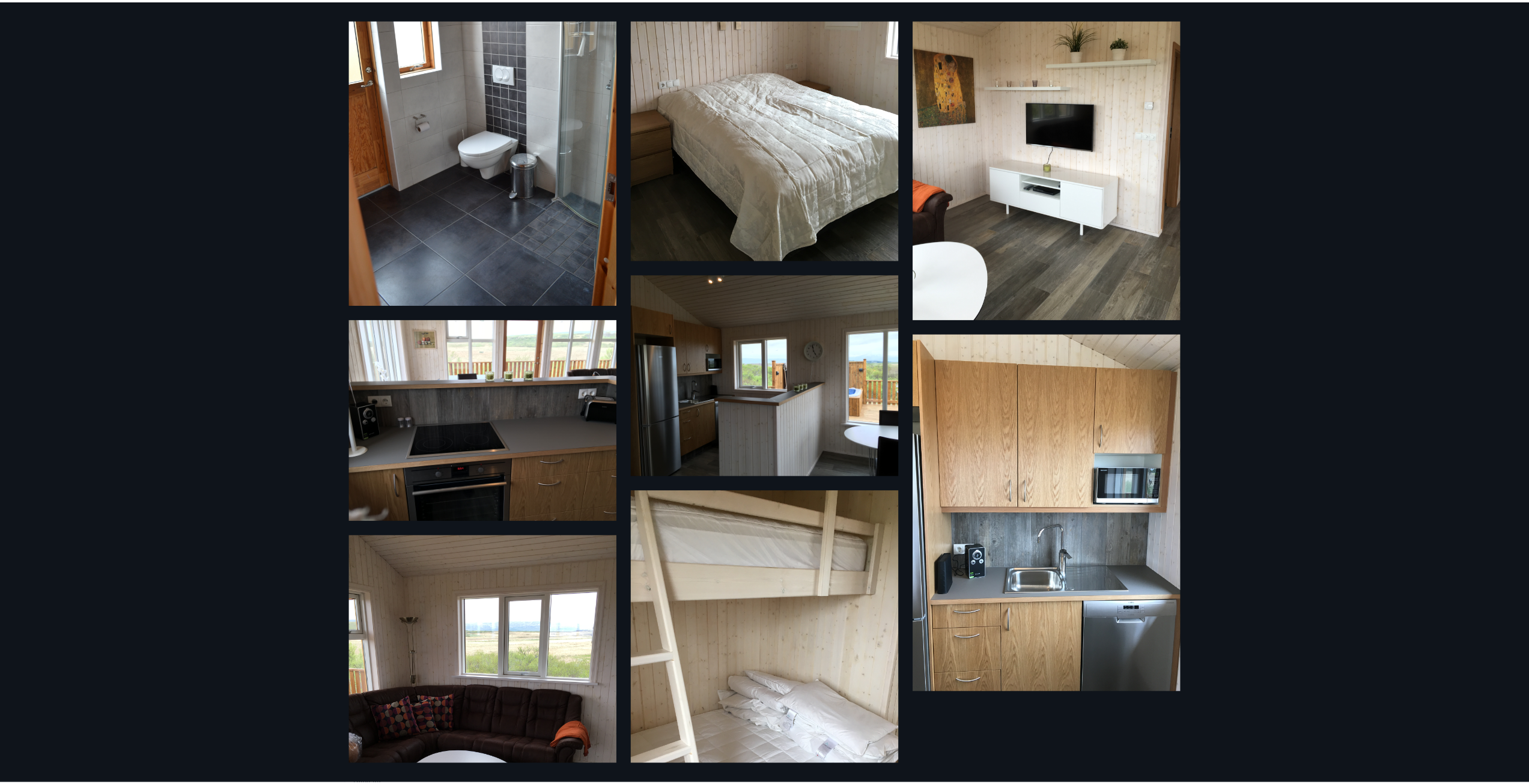
scroll to position [672, 0]
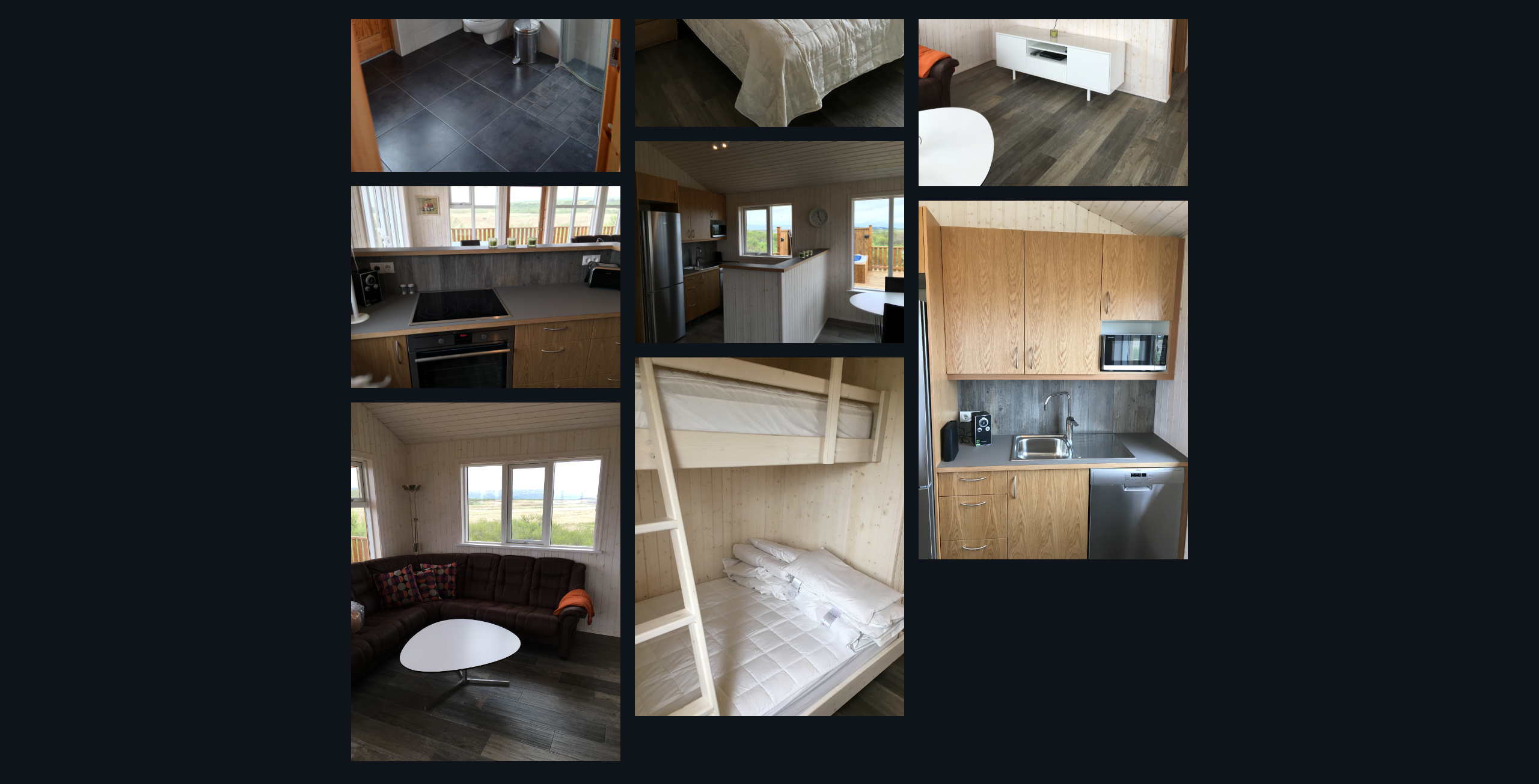
click at [1218, 99] on div "12 Myndir" at bounding box center [769, 392] width 1539 height 784
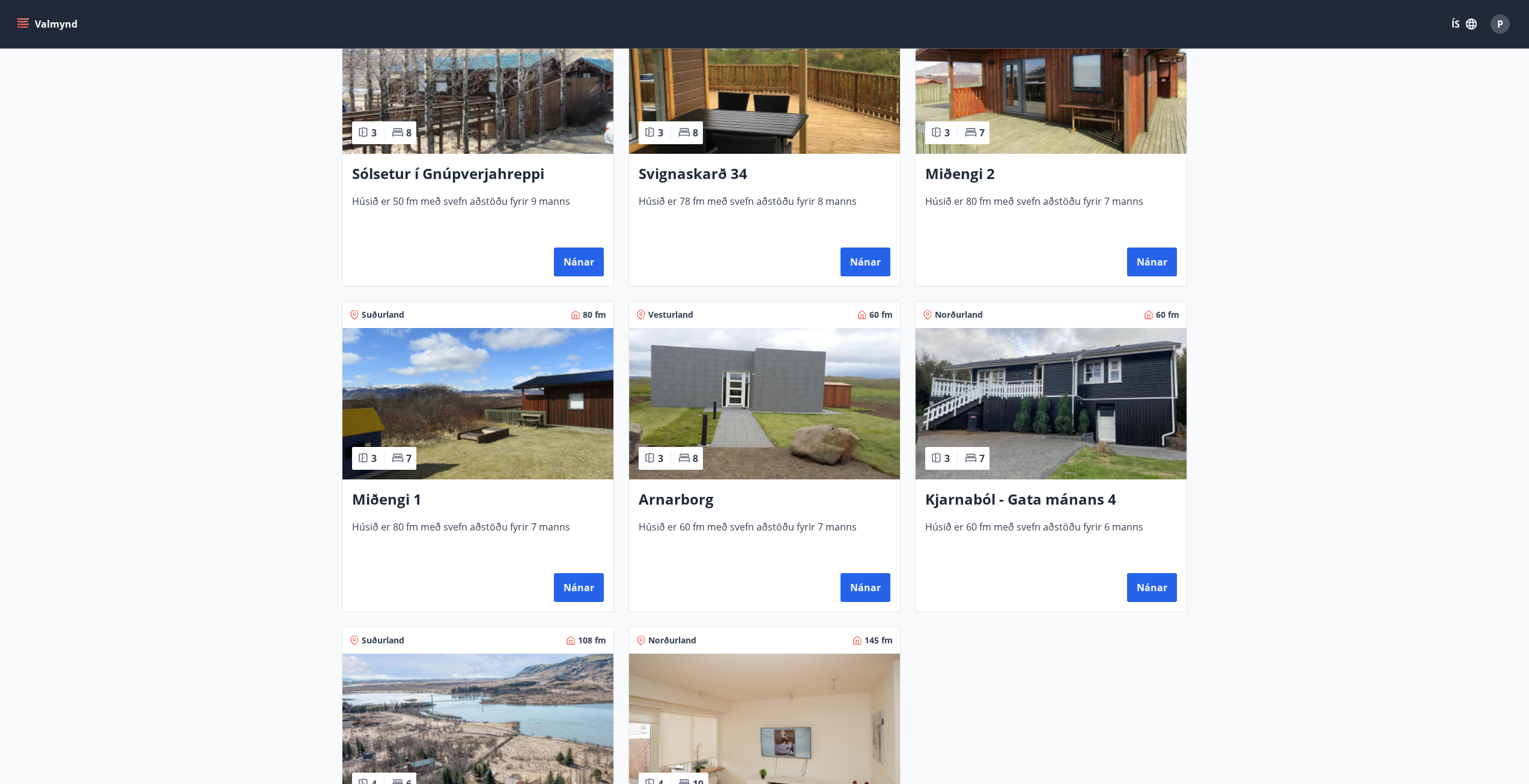
click at [742, 422] on img at bounding box center [764, 404] width 271 height 151
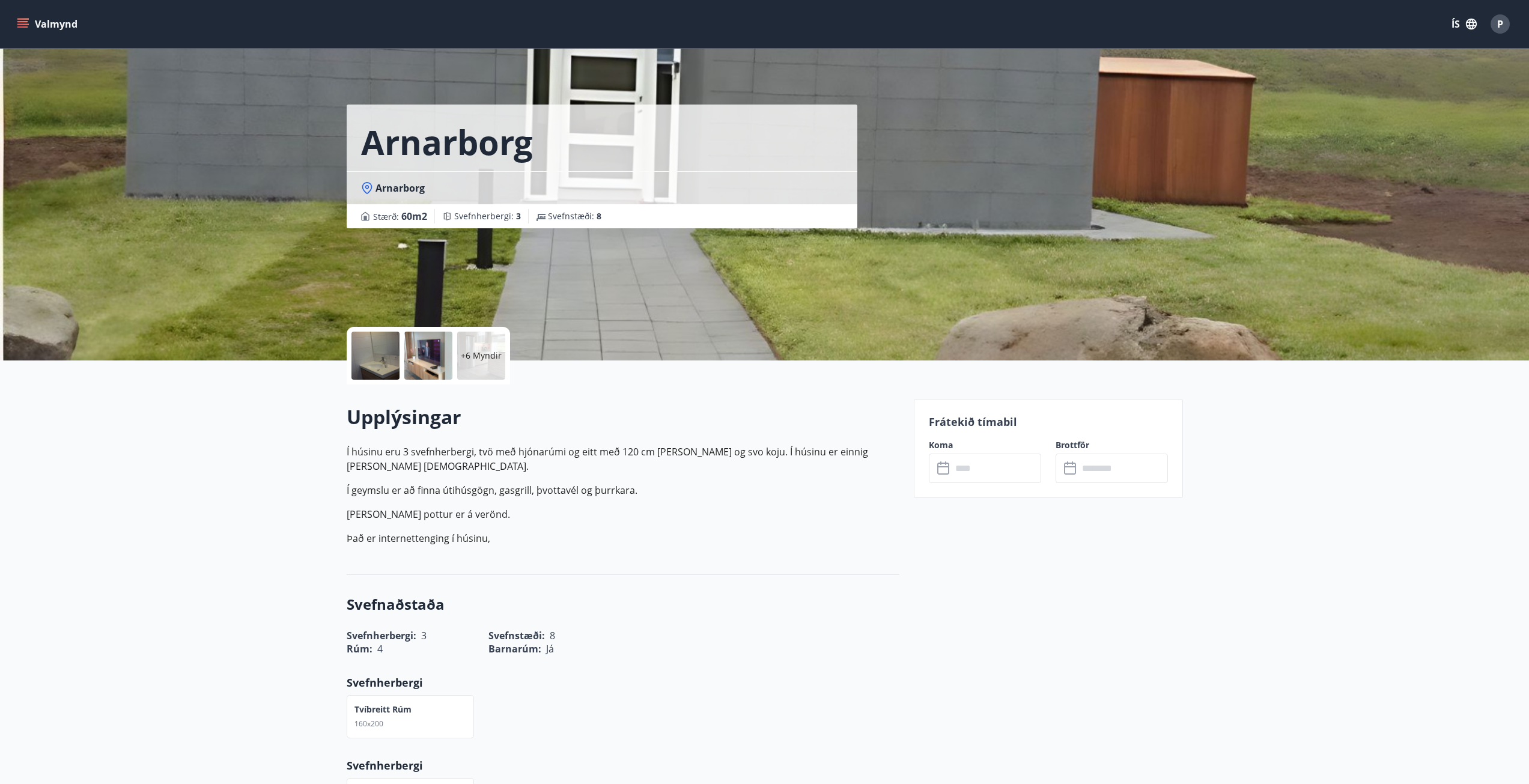
click at [491, 360] on p "+6 Myndir" at bounding box center [481, 356] width 41 height 12
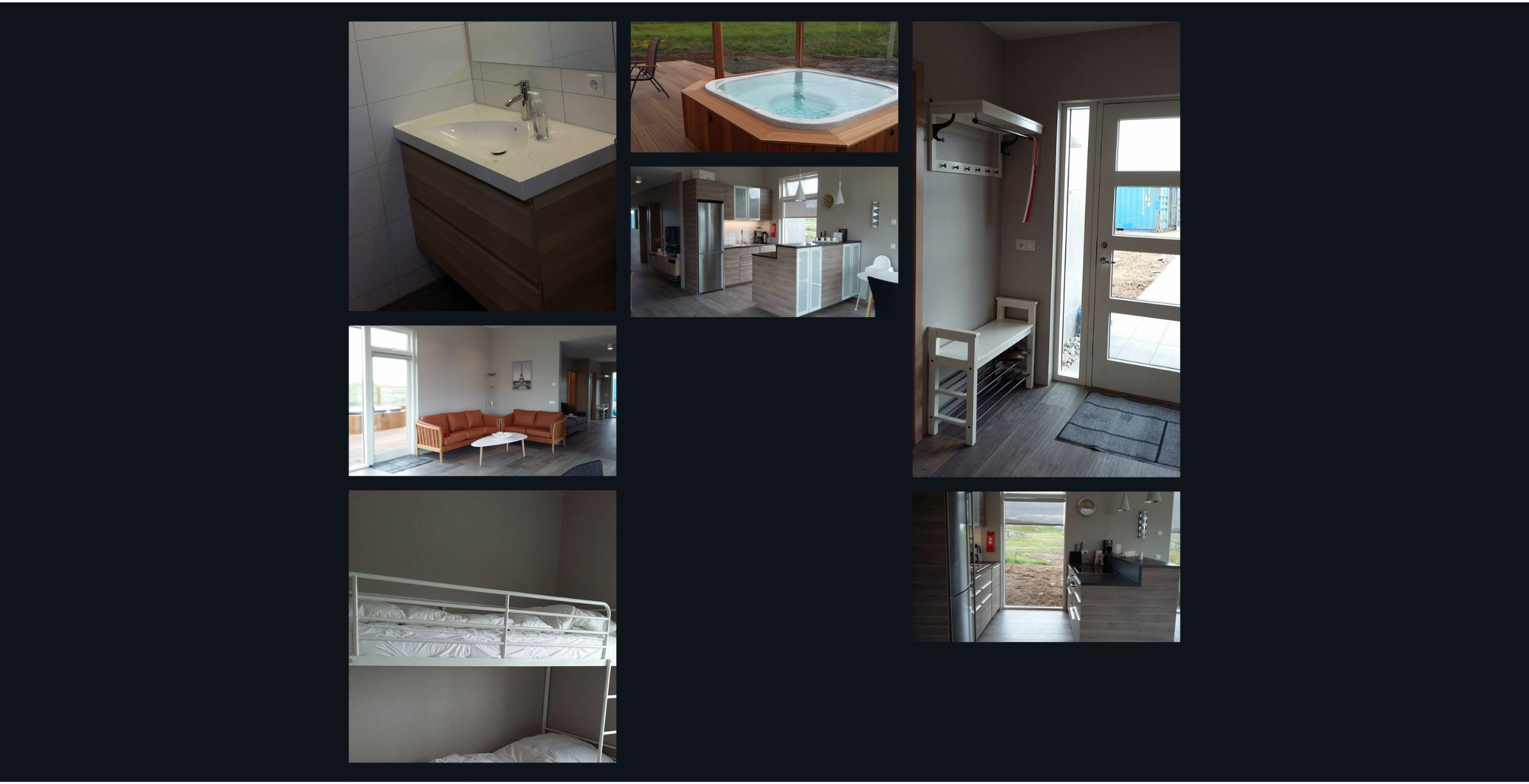
scroll to position [607, 0]
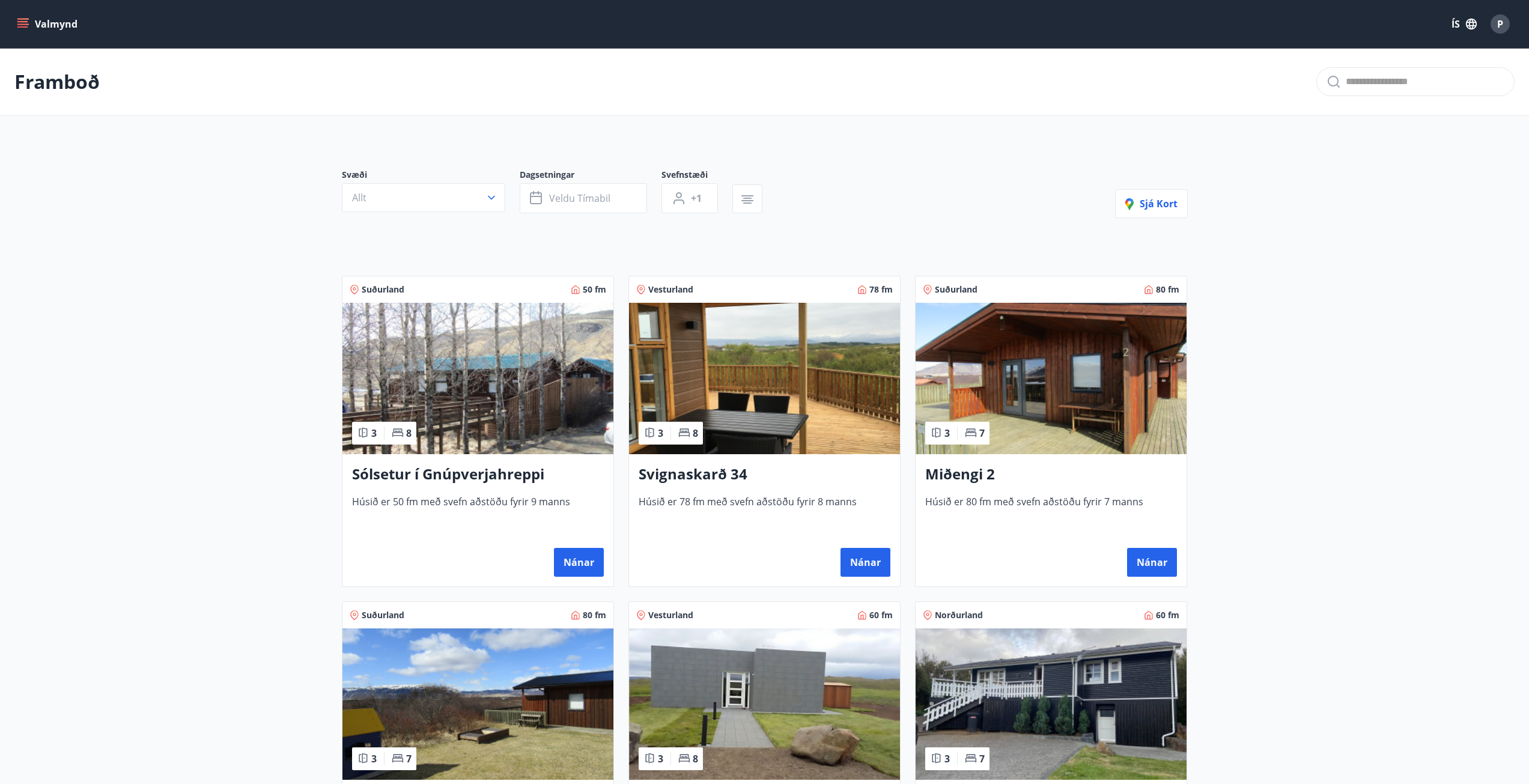
click at [787, 470] on h3 "Svignaskarð 34" at bounding box center [764, 474] width 252 height 21
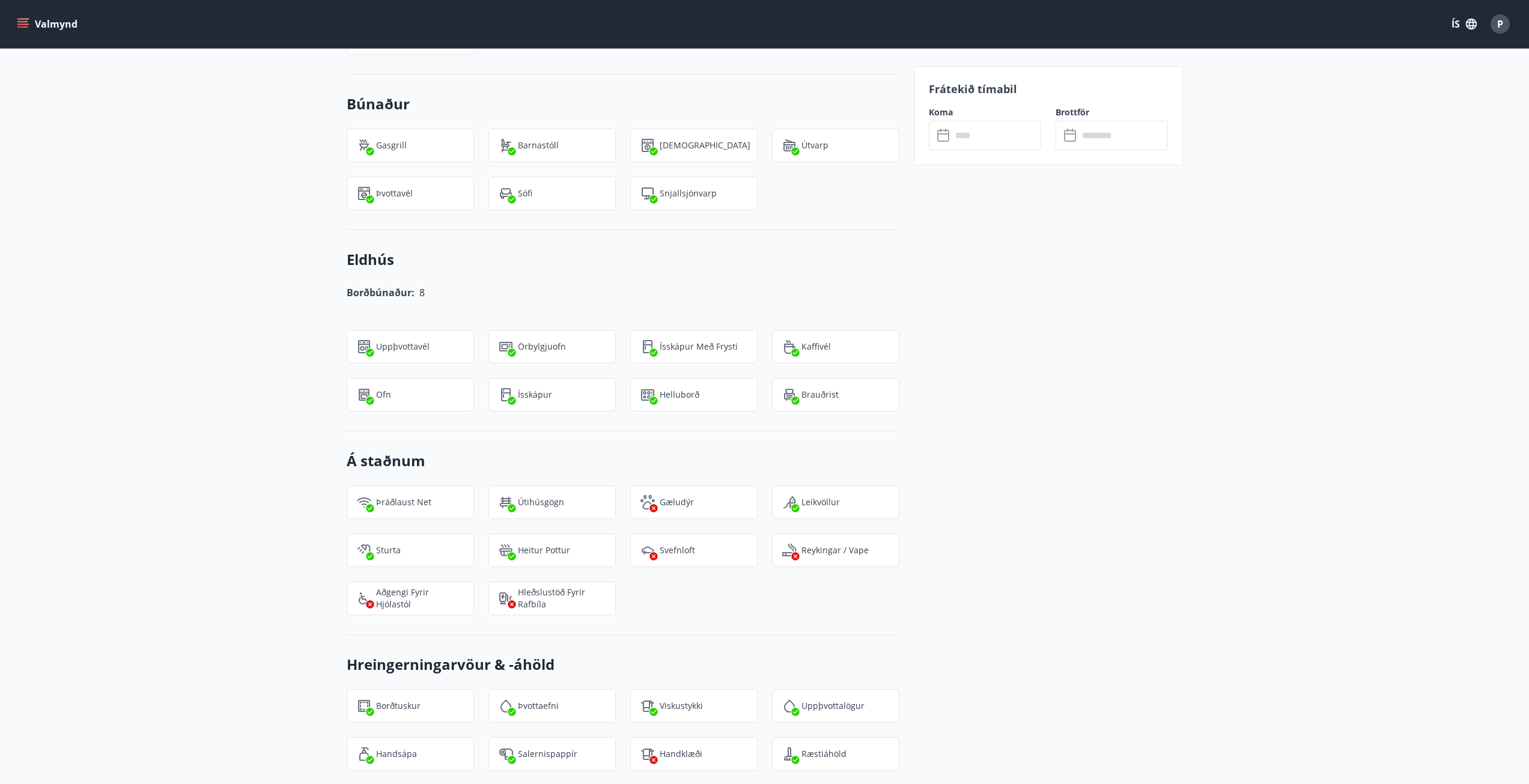
scroll to position [961, 0]
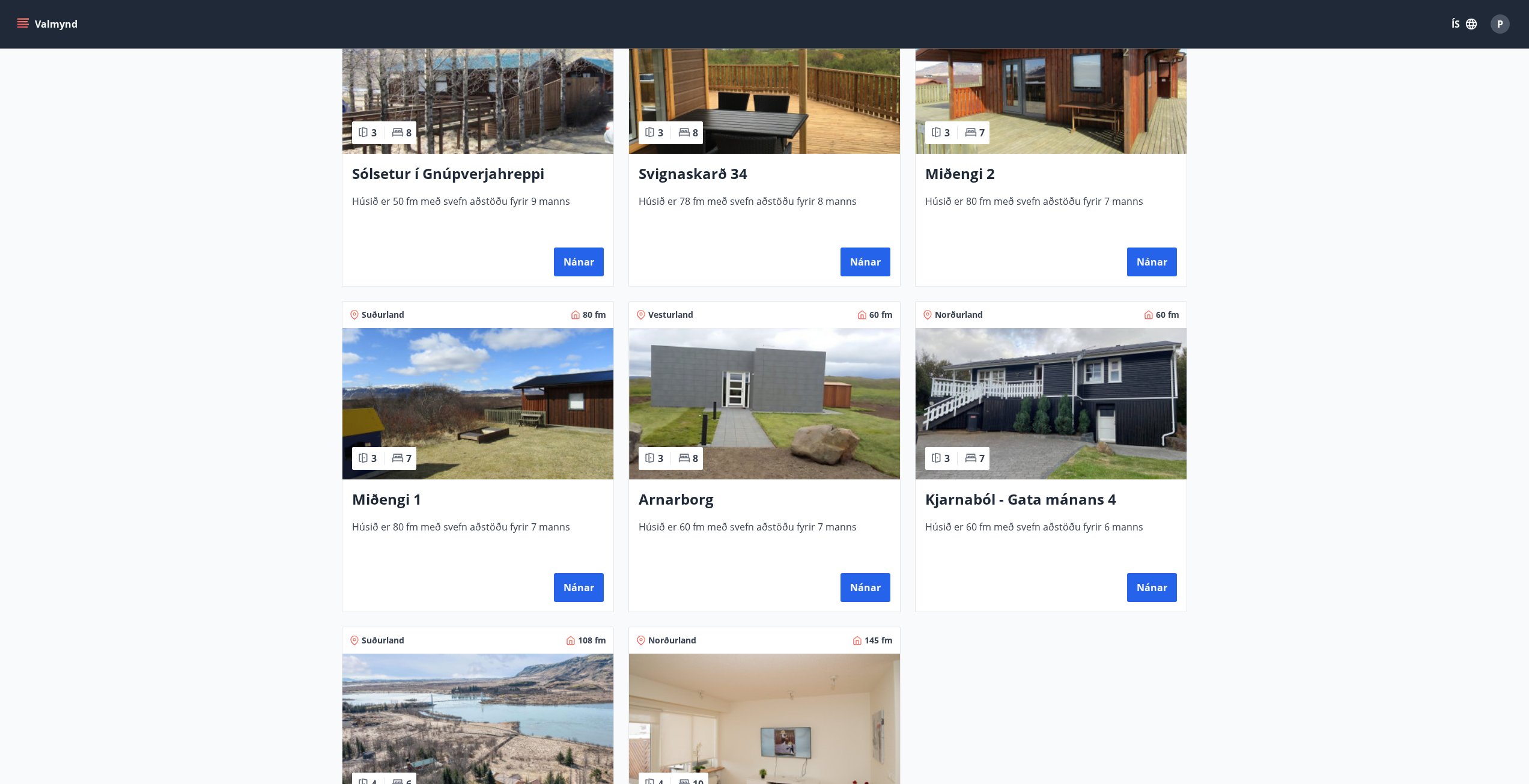
click at [763, 418] on img at bounding box center [764, 404] width 271 height 151
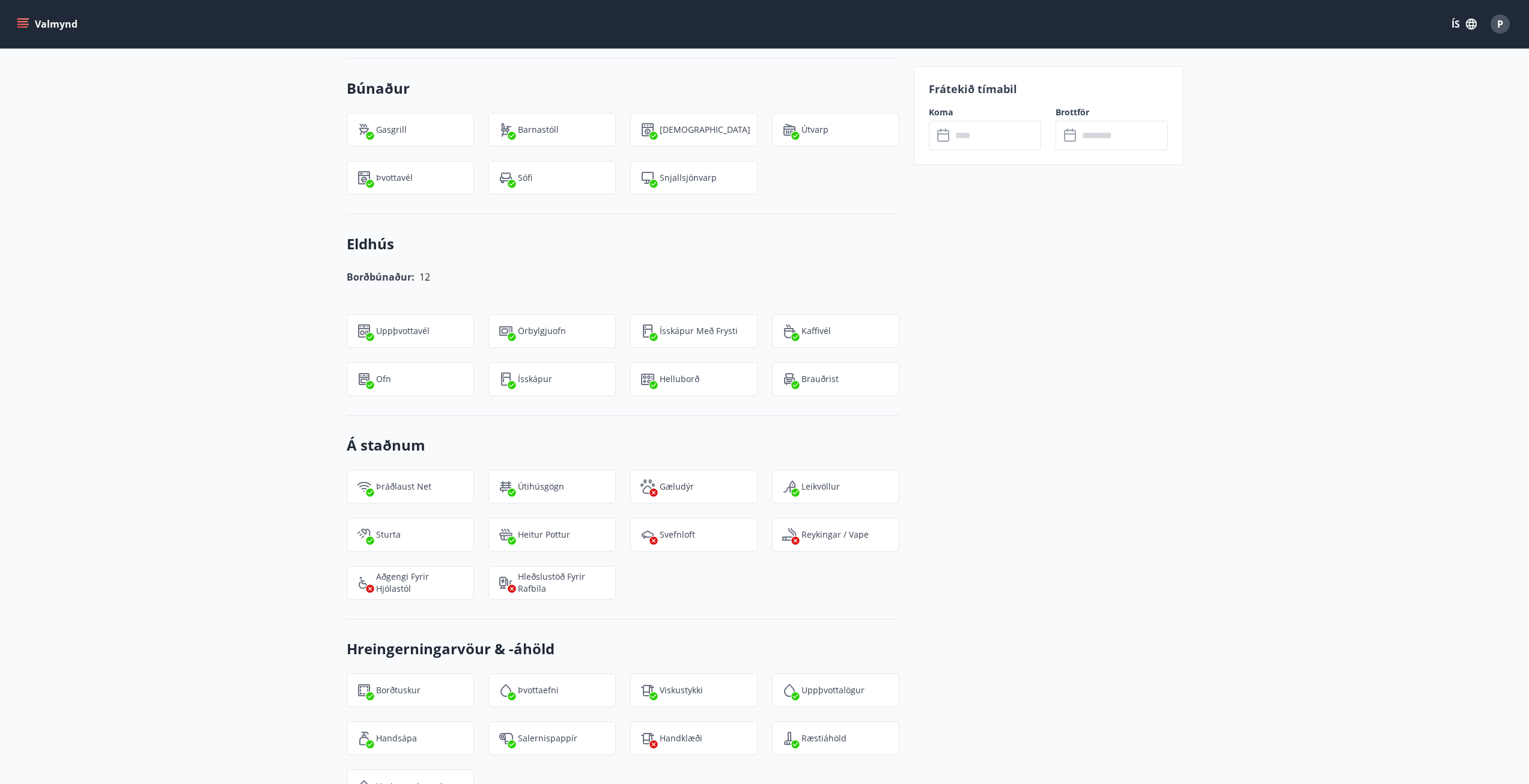
scroll to position [961, 0]
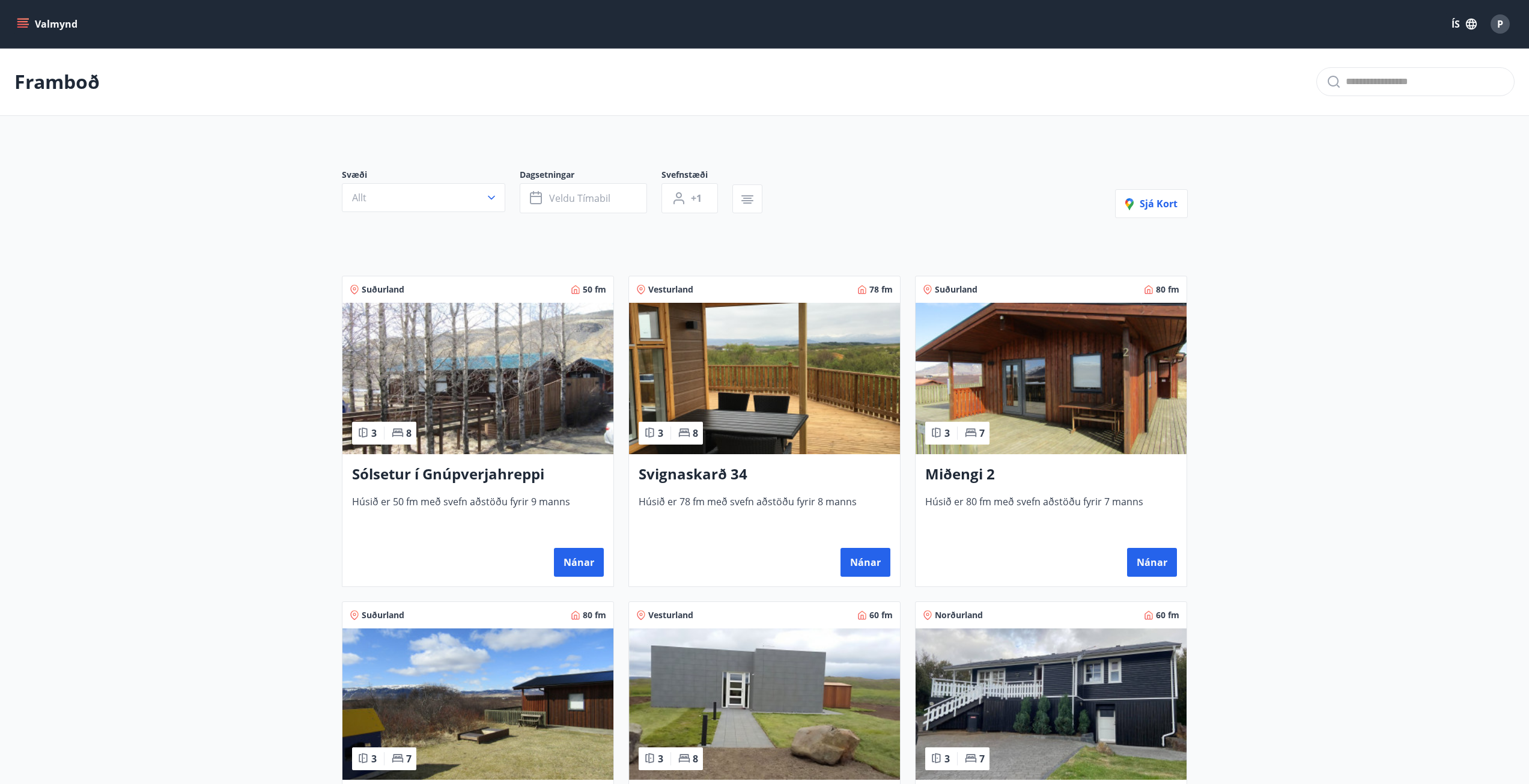
click at [804, 466] on h3 "Svignaskarð 34" at bounding box center [764, 474] width 252 height 21
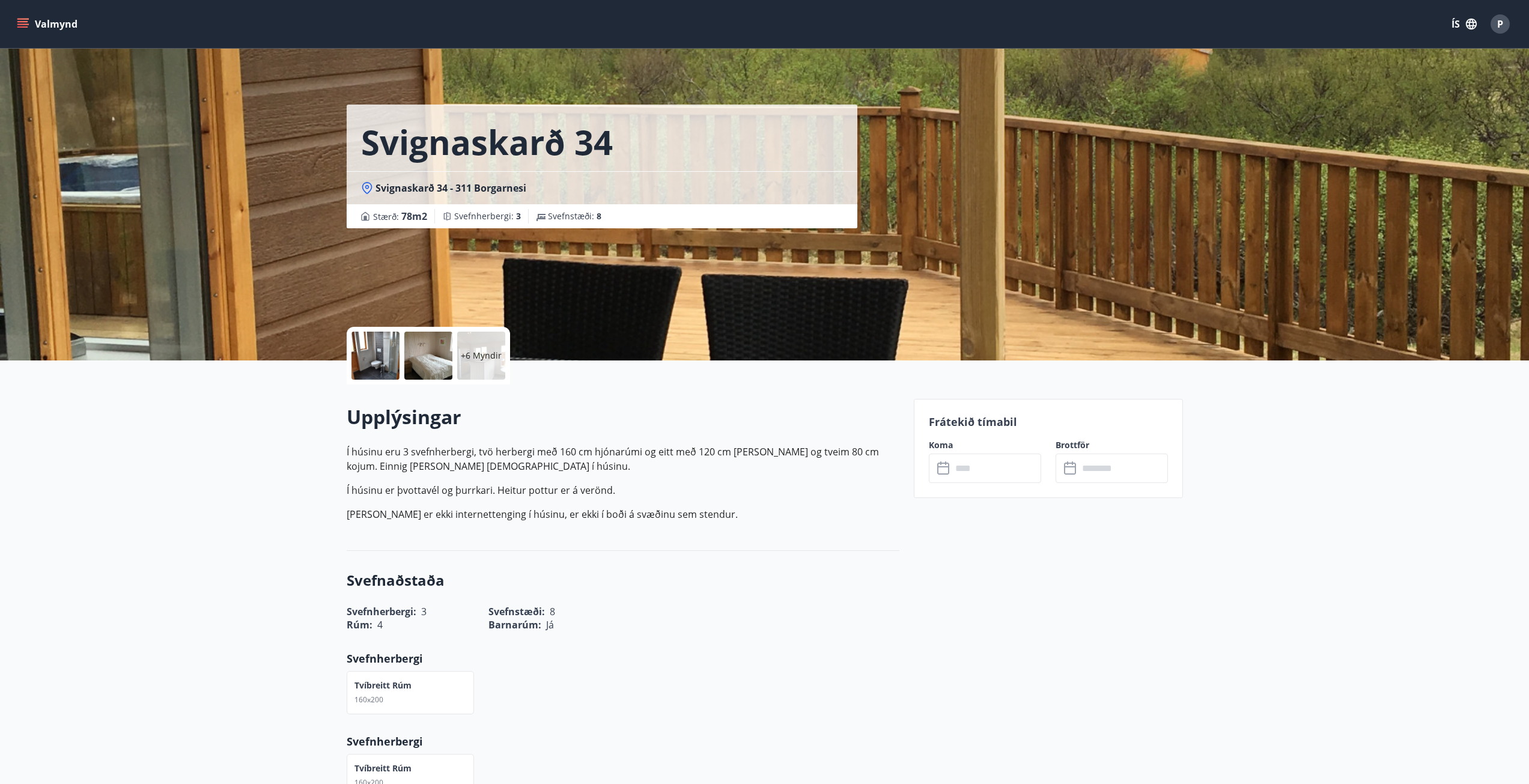
click at [1004, 463] on input "text" at bounding box center [996, 468] width 90 height 29
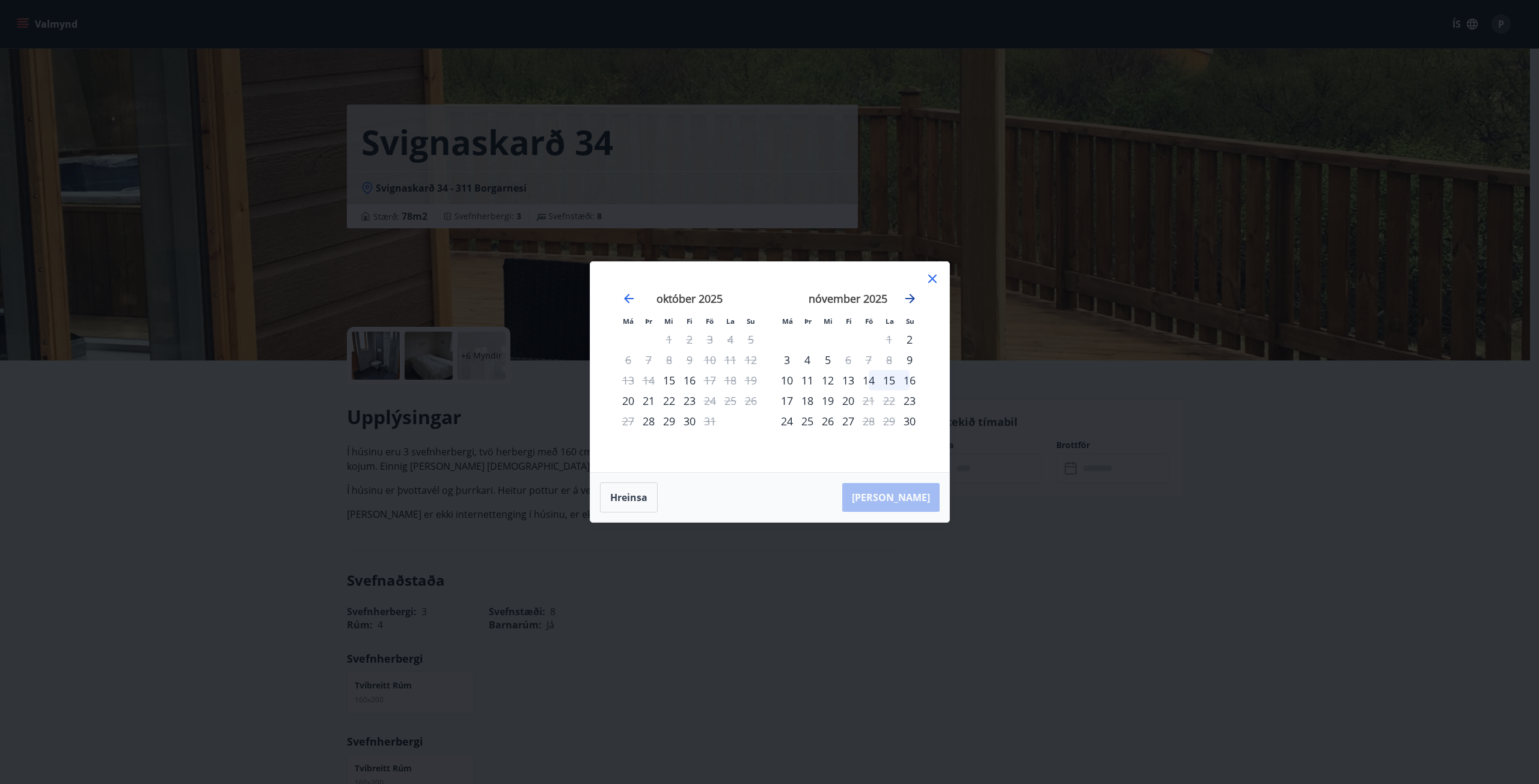
click at [910, 296] on icon "Move forward to switch to the next month." at bounding box center [910, 299] width 15 height 15
click at [927, 277] on icon at bounding box center [933, 279] width 15 height 15
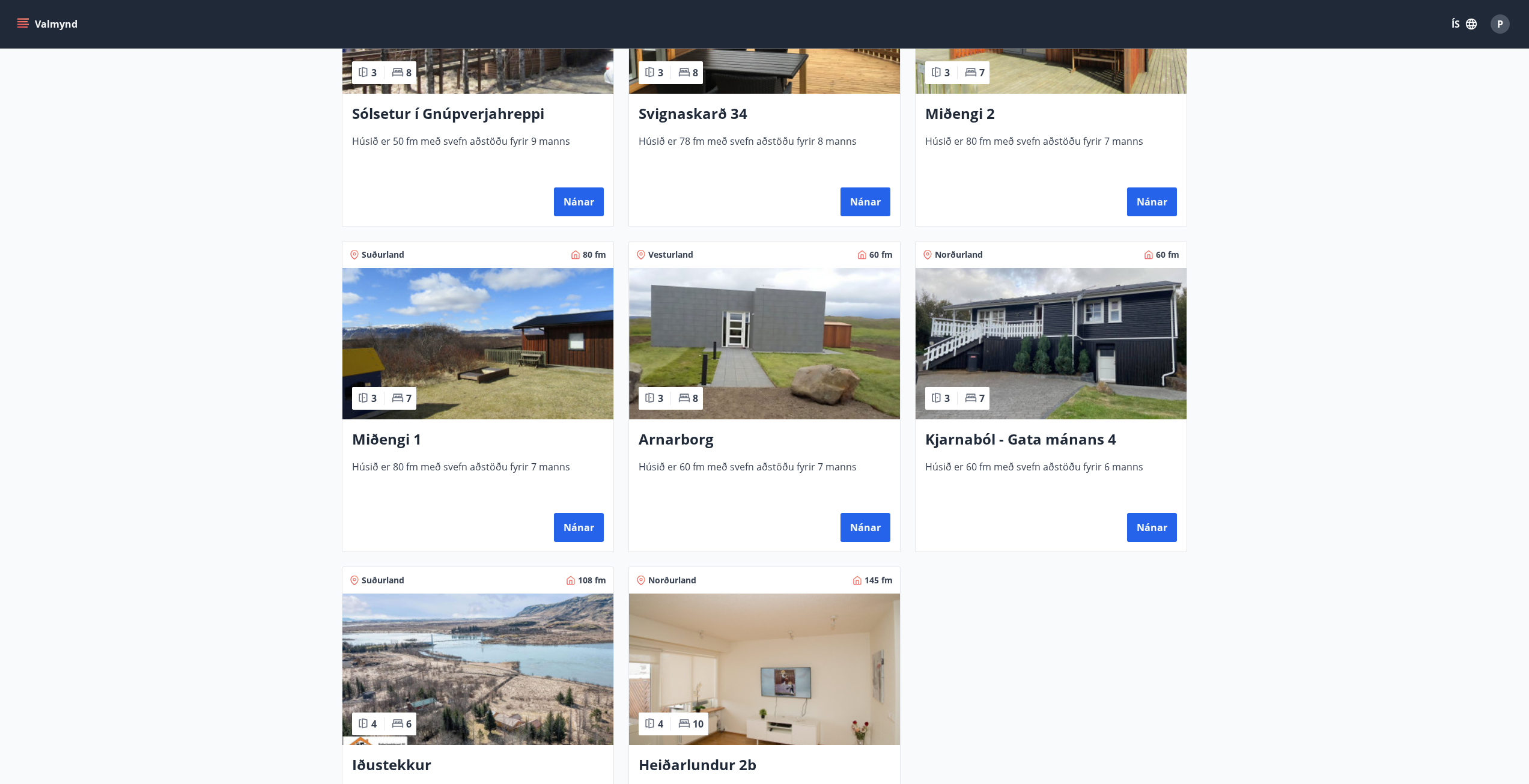
click at [743, 380] on img at bounding box center [764, 343] width 271 height 151
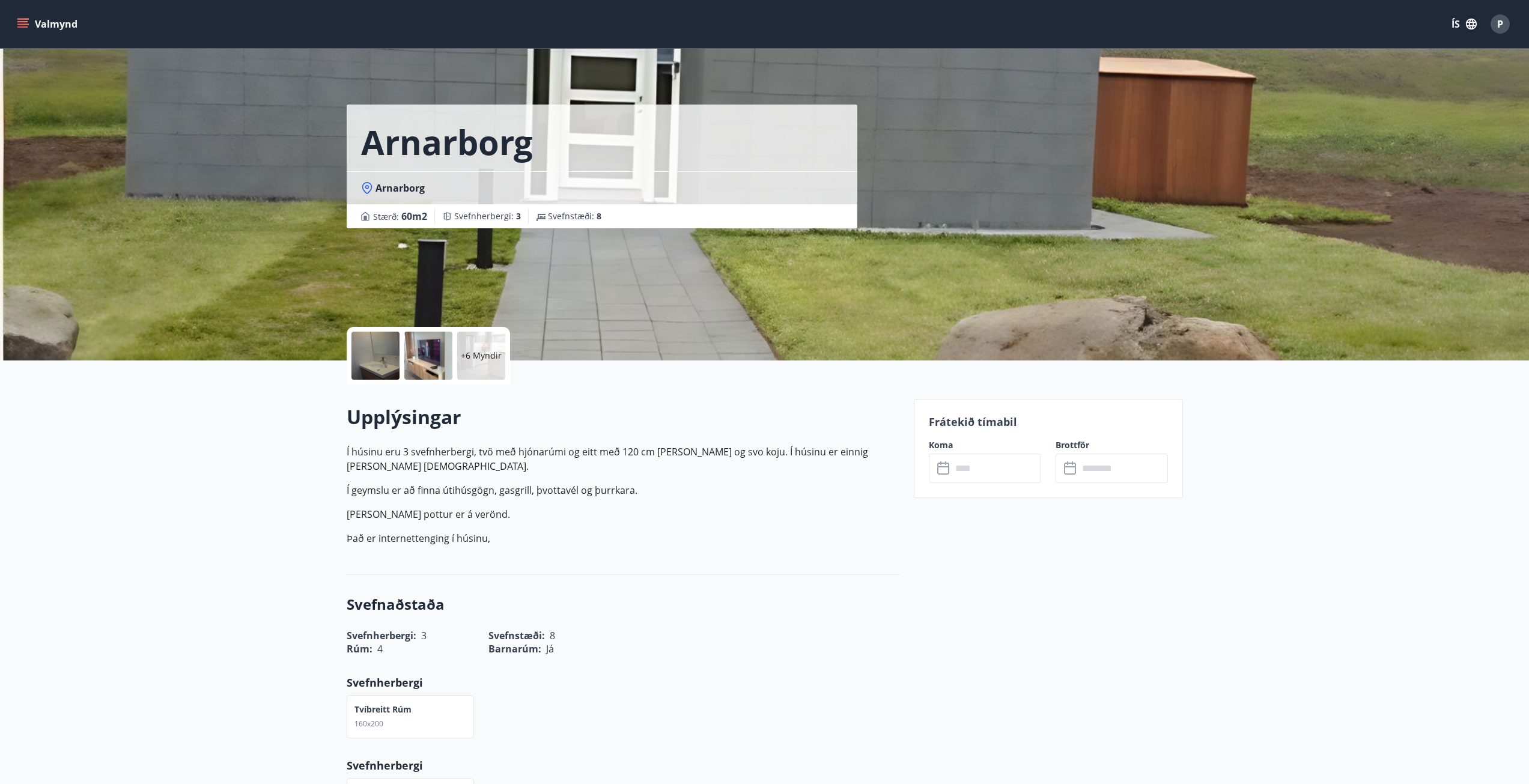
click at [975, 474] on input "text" at bounding box center [996, 468] width 90 height 29
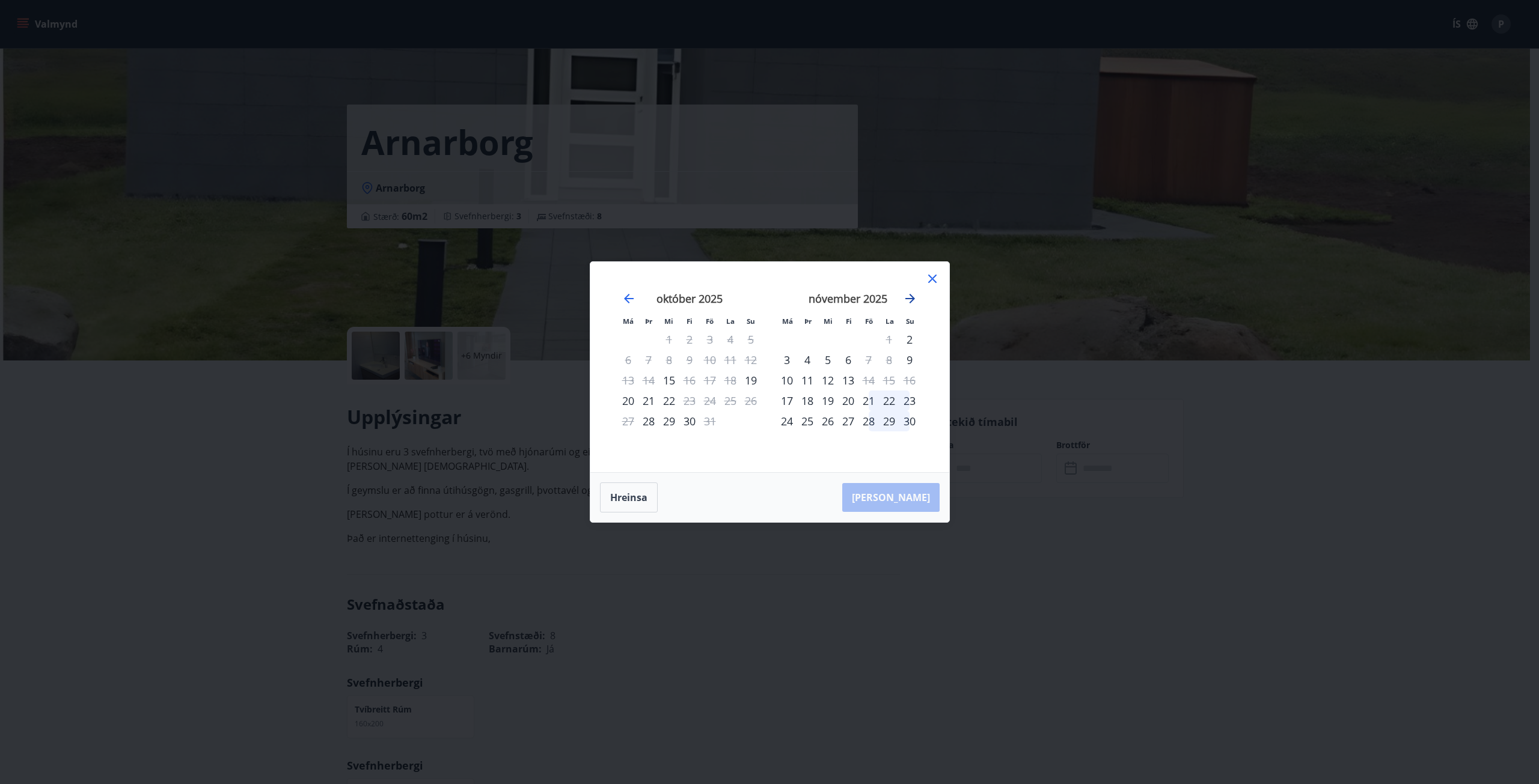
click at [913, 298] on icon "Move forward to switch to the next month." at bounding box center [910, 299] width 10 height 10
click at [1290, 590] on div "Má Þr Mi Fi Fö La Su Má Þr Mi Fi Fö La Su [DATE] 1 2 3 4 5 6 7 8 9 10 11 12 13 …" at bounding box center [769, 392] width 1539 height 784
